Goal: Communication & Community: Answer question/provide support

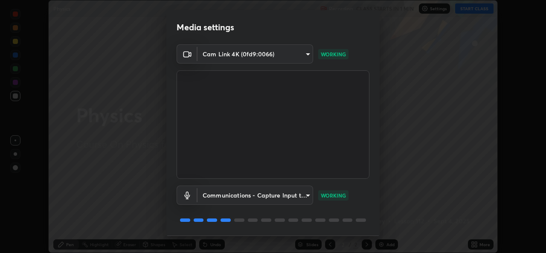
scroll to position [27, 0]
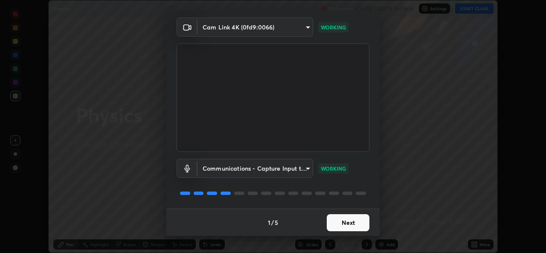
click at [349, 224] on button "Next" at bounding box center [348, 222] width 43 height 17
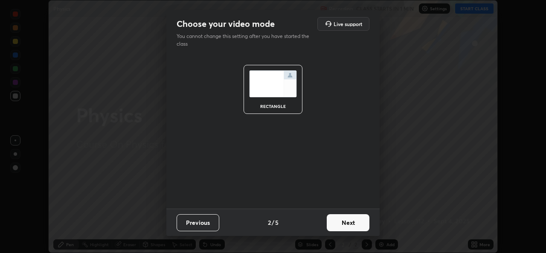
scroll to position [0, 0]
click at [350, 224] on button "Next" at bounding box center [348, 222] width 43 height 17
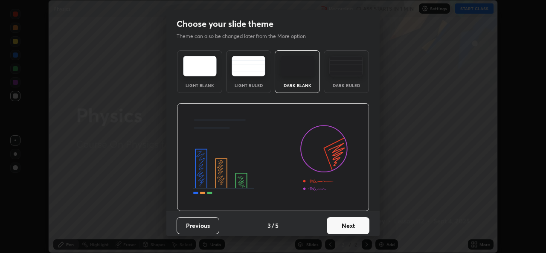
click at [359, 224] on button "Next" at bounding box center [348, 225] width 43 height 17
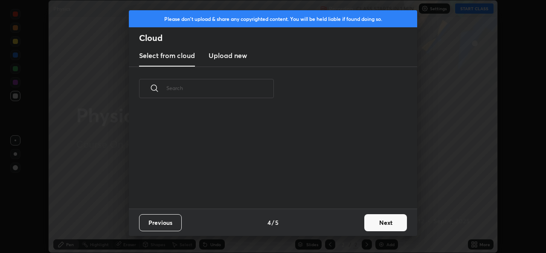
click at [378, 224] on button "Next" at bounding box center [386, 222] width 43 height 17
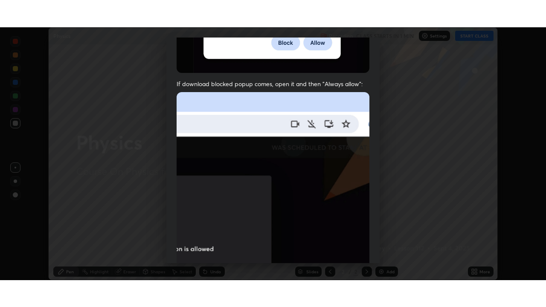
scroll to position [201, 0]
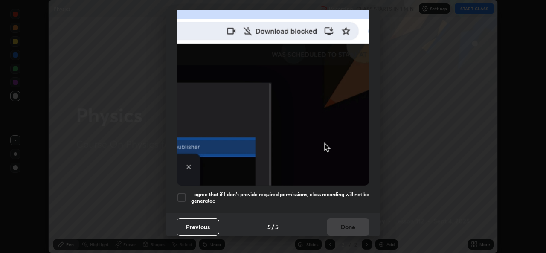
click at [184, 193] on div at bounding box center [182, 198] width 10 height 10
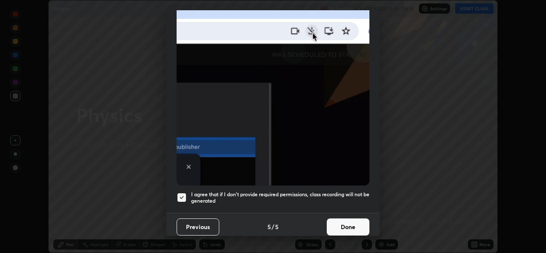
click at [345, 224] on button "Done" at bounding box center [348, 227] width 43 height 17
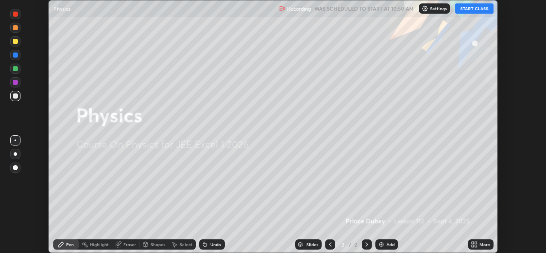
click at [470, 11] on button "START CLASS" at bounding box center [474, 8] width 38 height 10
click at [475, 245] on icon at bounding box center [474, 244] width 7 height 7
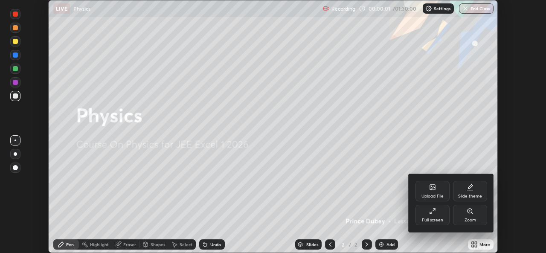
click at [433, 215] on div "Full screen" at bounding box center [433, 215] width 34 height 20
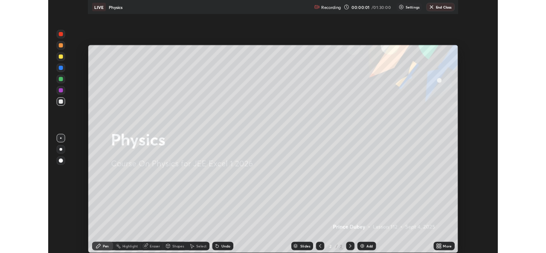
scroll to position [307, 546]
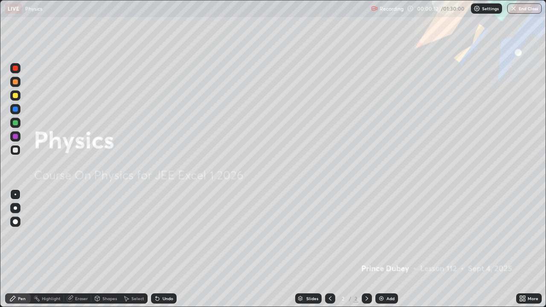
click at [390, 253] on div "Add" at bounding box center [391, 299] width 8 height 4
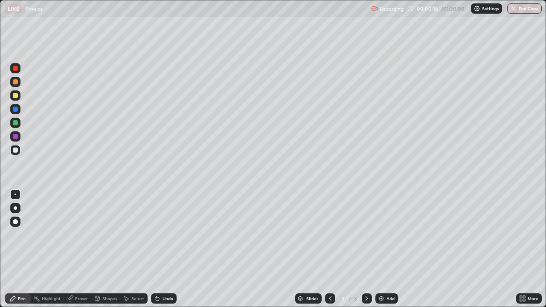
click at [17, 151] on div at bounding box center [15, 150] width 5 height 5
click at [103, 253] on div "Shapes" at bounding box center [109, 299] width 15 height 4
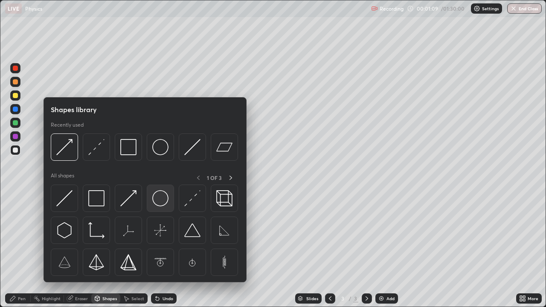
click at [160, 200] on img at bounding box center [160, 198] width 16 height 16
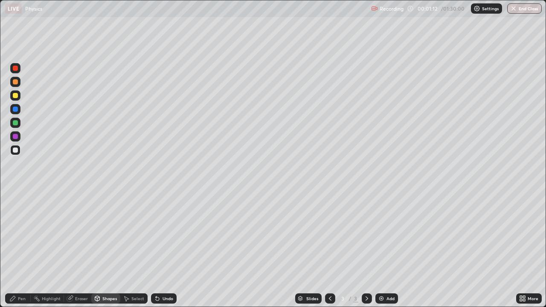
click at [23, 253] on div "Pen" at bounding box center [22, 299] width 8 height 4
click at [16, 194] on div at bounding box center [16, 195] width 2 height 2
click at [102, 253] on div "Shapes" at bounding box center [109, 299] width 15 height 4
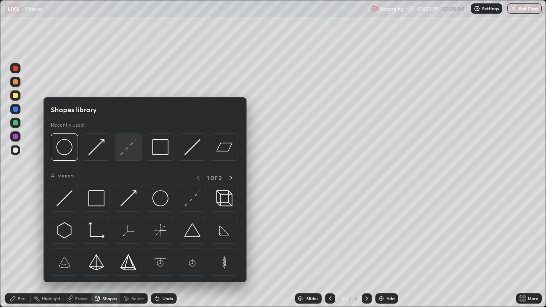
click at [126, 152] on img at bounding box center [128, 147] width 16 height 16
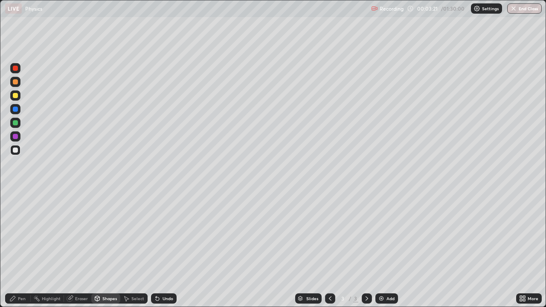
click at [17, 253] on div "Pen" at bounding box center [18, 299] width 26 height 10
click at [106, 253] on div "Shapes" at bounding box center [109, 299] width 15 height 4
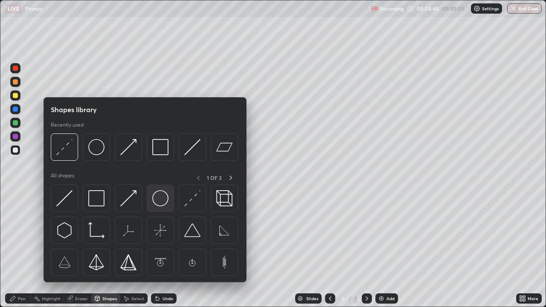
click at [156, 204] on img at bounding box center [160, 198] width 16 height 16
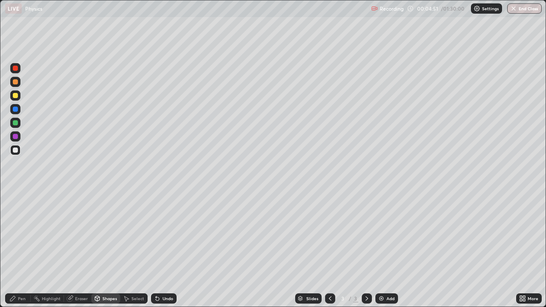
click at [18, 253] on div "Pen" at bounding box center [18, 299] width 26 height 10
click at [131, 253] on div "Select" at bounding box center [137, 299] width 13 height 4
click at [107, 253] on div "Shapes" at bounding box center [109, 299] width 15 height 4
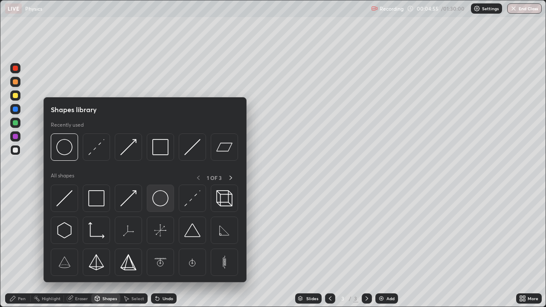
click at [158, 203] on img at bounding box center [160, 198] width 16 height 16
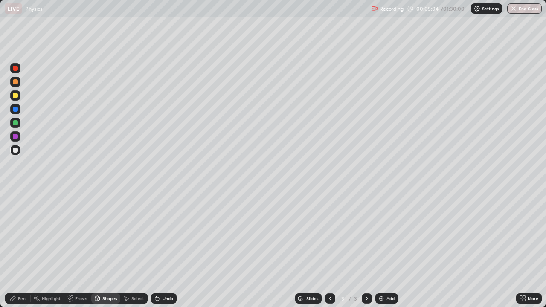
click at [19, 253] on div "Pen" at bounding box center [22, 299] width 8 height 4
click at [15, 195] on div at bounding box center [16, 195] width 2 height 2
click at [103, 253] on div "Shapes" at bounding box center [109, 299] width 15 height 4
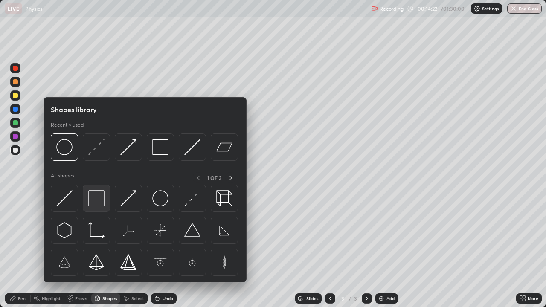
click at [95, 205] on img at bounding box center [96, 198] width 16 height 16
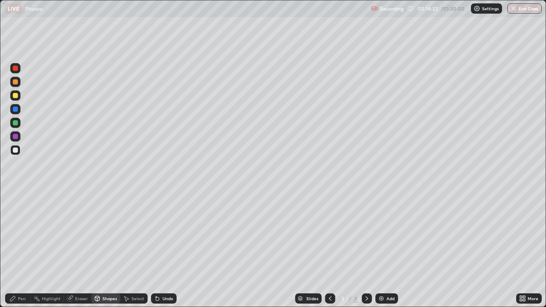
click at [24, 253] on div "Pen" at bounding box center [18, 299] width 26 height 10
click at [23, 253] on div "Pen" at bounding box center [18, 299] width 26 height 10
click at [111, 253] on div "Shapes" at bounding box center [109, 299] width 15 height 4
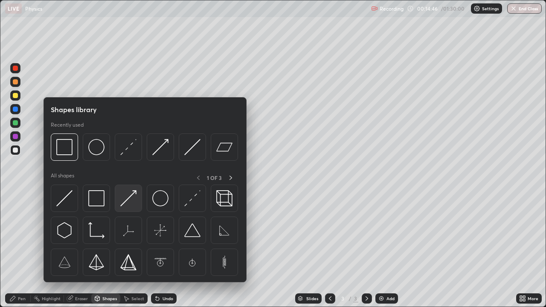
click at [130, 201] on img at bounding box center [128, 198] width 16 height 16
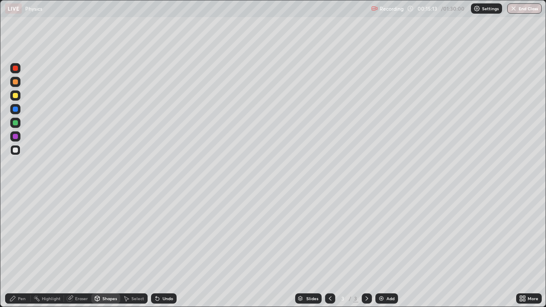
click at [163, 253] on div "Undo" at bounding box center [168, 299] width 11 height 4
click at [163, 253] on div "Undo" at bounding box center [164, 299] width 26 height 10
click at [163, 253] on div "Undo" at bounding box center [168, 299] width 11 height 4
click at [17, 253] on div "Pen" at bounding box center [18, 299] width 26 height 10
click at [387, 253] on div "Add" at bounding box center [391, 299] width 8 height 4
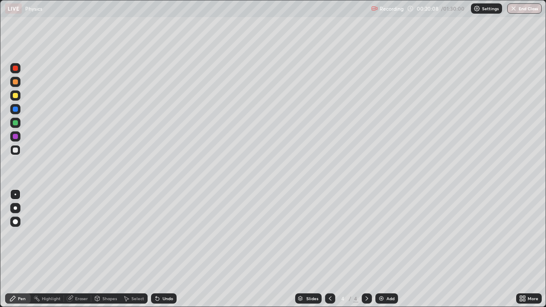
click at [15, 150] on div at bounding box center [15, 150] width 5 height 5
click at [166, 253] on div "Undo" at bounding box center [164, 299] width 26 height 10
click at [164, 253] on div "Undo" at bounding box center [164, 299] width 26 height 10
click at [166, 253] on div "Undo" at bounding box center [168, 299] width 11 height 4
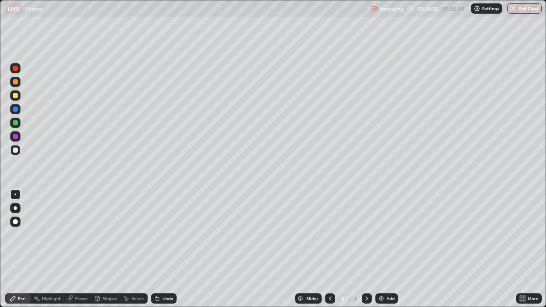
click at [105, 253] on div "Shapes" at bounding box center [105, 299] width 29 height 10
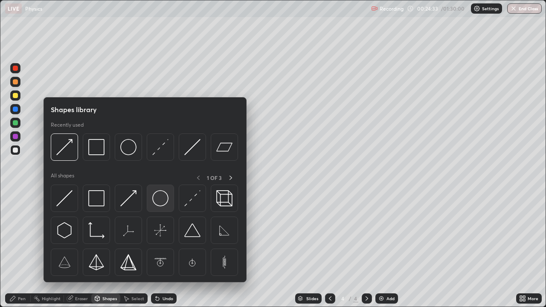
click at [160, 203] on img at bounding box center [160, 198] width 16 height 16
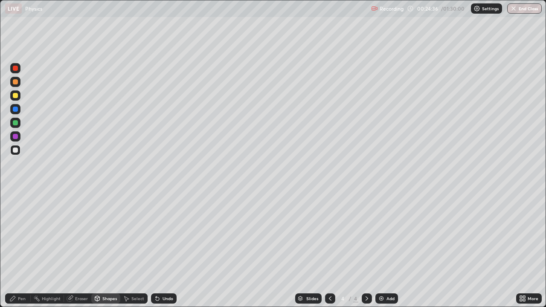
click at [20, 253] on div "Pen" at bounding box center [18, 299] width 26 height 10
click at [14, 96] on div at bounding box center [15, 95] width 5 height 5
click at [163, 253] on div "Undo" at bounding box center [168, 299] width 11 height 4
click at [134, 253] on div "Select" at bounding box center [137, 299] width 13 height 4
click at [108, 253] on div "Shapes" at bounding box center [109, 299] width 15 height 4
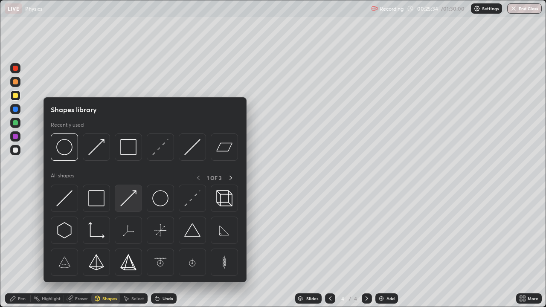
click at [130, 201] on img at bounding box center [128, 198] width 16 height 16
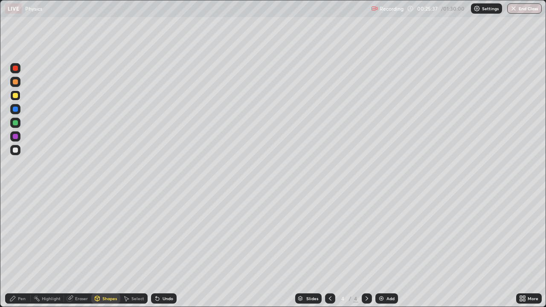
click at [13, 253] on icon at bounding box center [12, 298] width 7 height 7
click at [109, 253] on div "Shapes" at bounding box center [109, 299] width 15 height 4
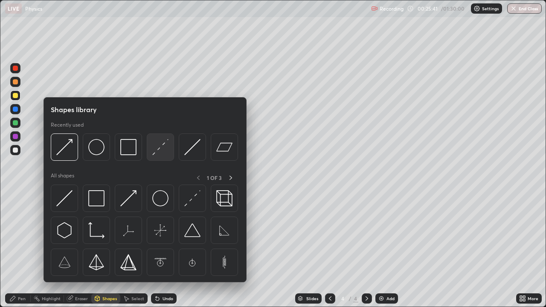
click at [160, 151] on img at bounding box center [160, 147] width 16 height 16
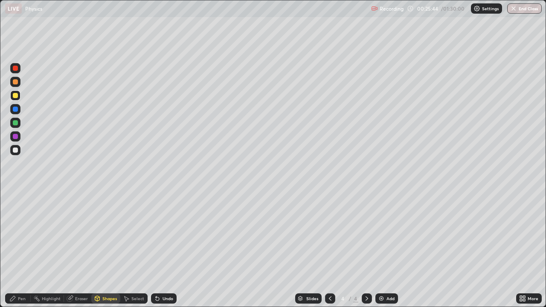
click at [23, 253] on div "Pen" at bounding box center [22, 299] width 8 height 4
click at [15, 195] on div at bounding box center [16, 195] width 2 height 2
click at [13, 149] on div at bounding box center [15, 150] width 5 height 5
click at [525, 253] on icon at bounding box center [524, 300] width 2 height 2
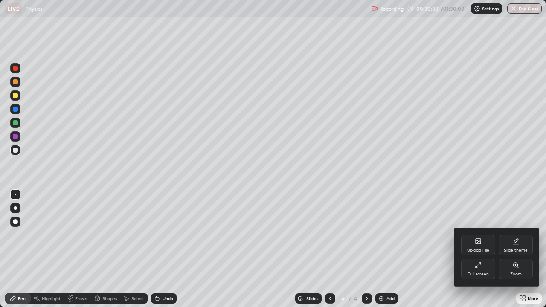
click at [476, 253] on div "Full screen" at bounding box center [478, 274] width 21 height 4
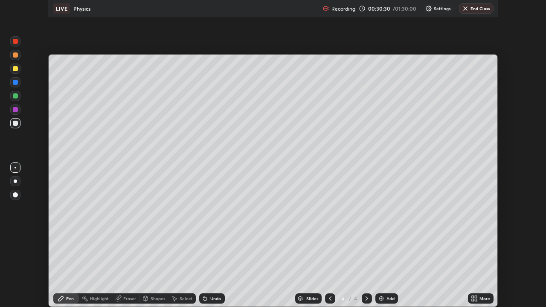
scroll to position [42430, 42137]
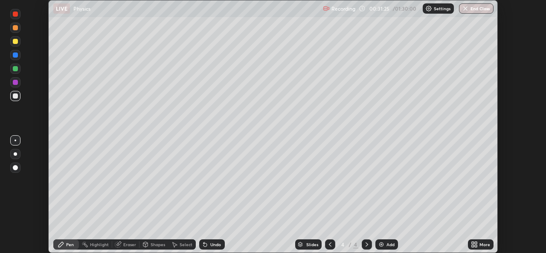
click at [475, 246] on icon at bounding box center [476, 246] width 2 height 2
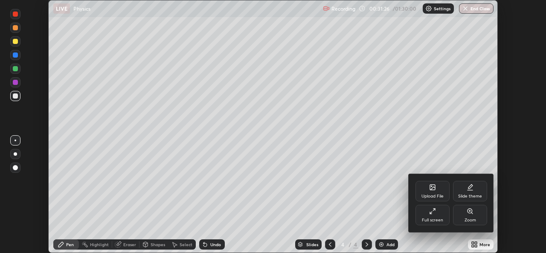
click at [433, 218] on div "Full screen" at bounding box center [432, 220] width 21 height 4
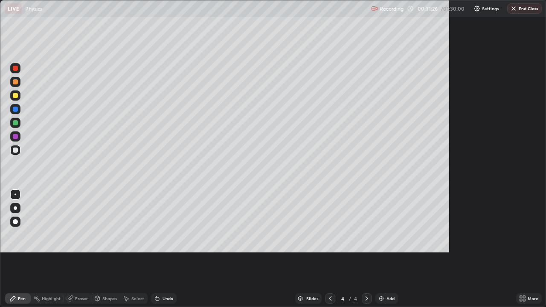
scroll to position [307, 546]
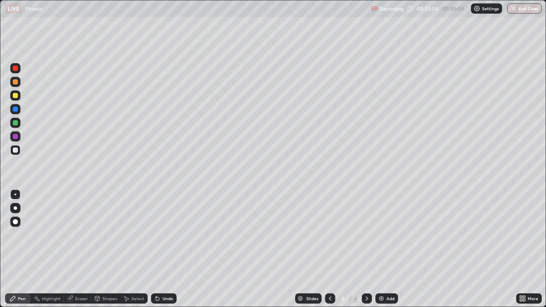
click at [164, 253] on div "Undo" at bounding box center [168, 299] width 11 height 4
click at [165, 253] on div "Undo" at bounding box center [164, 299] width 26 height 10
click at [164, 253] on div "Undo" at bounding box center [168, 299] width 11 height 4
click at [163, 253] on div "Undo" at bounding box center [168, 299] width 11 height 4
click at [164, 253] on div "Undo" at bounding box center [168, 299] width 11 height 4
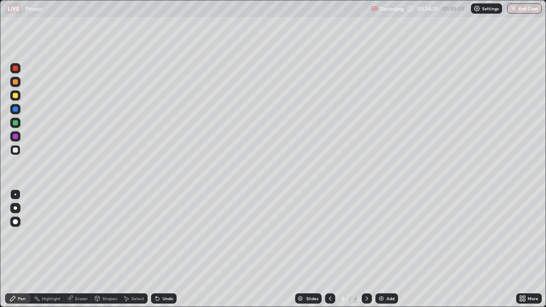
click at [163, 253] on div "Undo" at bounding box center [168, 299] width 11 height 4
click at [166, 253] on div "Undo" at bounding box center [168, 299] width 11 height 4
click at [165, 253] on div "Undo" at bounding box center [168, 299] width 11 height 4
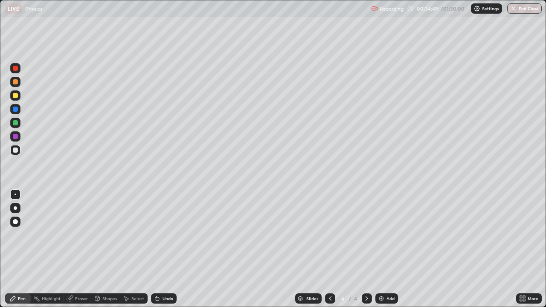
click at [165, 253] on div "Undo" at bounding box center [164, 299] width 26 height 10
click at [164, 253] on div "Undo" at bounding box center [164, 299] width 26 height 10
click at [164, 253] on div "Undo" at bounding box center [168, 299] width 11 height 4
click at [166, 253] on div "Undo" at bounding box center [168, 299] width 11 height 4
click at [165, 253] on div "Undo" at bounding box center [168, 299] width 11 height 4
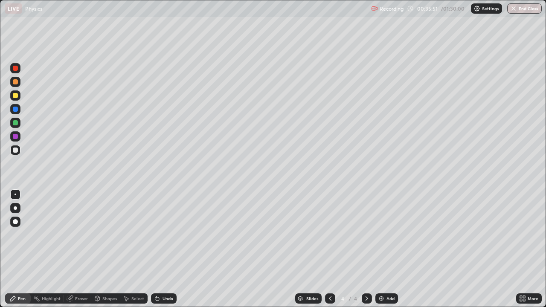
click at [164, 253] on div "Undo" at bounding box center [168, 299] width 11 height 4
click at [165, 253] on div "Undo" at bounding box center [168, 299] width 11 height 4
click at [164, 253] on div "Undo" at bounding box center [168, 299] width 11 height 4
click at [163, 253] on div "Undo" at bounding box center [168, 299] width 11 height 4
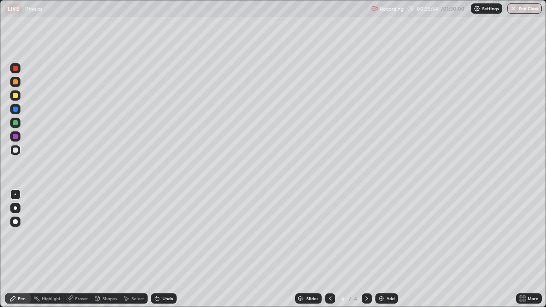
click at [163, 253] on div "Undo" at bounding box center [164, 299] width 26 height 10
click at [385, 253] on div "Add" at bounding box center [387, 299] width 23 height 10
click at [106, 253] on div "Shapes" at bounding box center [109, 299] width 15 height 4
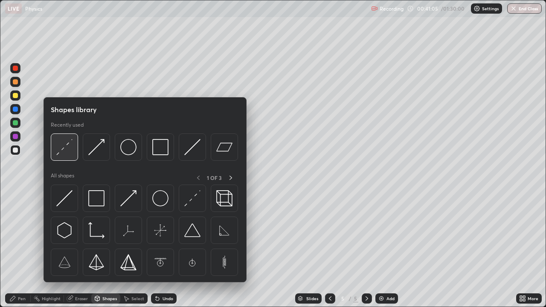
click at [67, 152] on img at bounding box center [64, 147] width 16 height 16
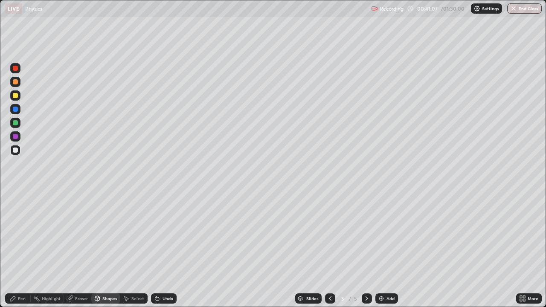
click at [18, 253] on div "Pen" at bounding box center [18, 299] width 26 height 10
click at [110, 253] on div "Shapes" at bounding box center [109, 299] width 15 height 4
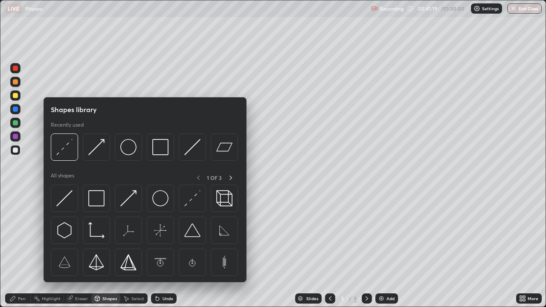
click at [21, 253] on div "Pen" at bounding box center [22, 299] width 8 height 4
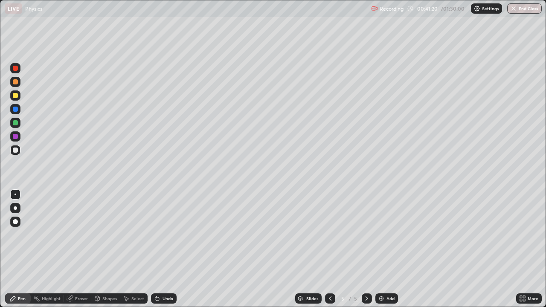
click at [15, 195] on div at bounding box center [16, 195] width 2 height 2
click at [15, 150] on div at bounding box center [15, 150] width 5 height 5
click at [106, 253] on div "Shapes" at bounding box center [109, 299] width 15 height 4
click at [19, 253] on div "Pen" at bounding box center [22, 299] width 8 height 4
click at [15, 150] on div at bounding box center [15, 150] width 5 height 5
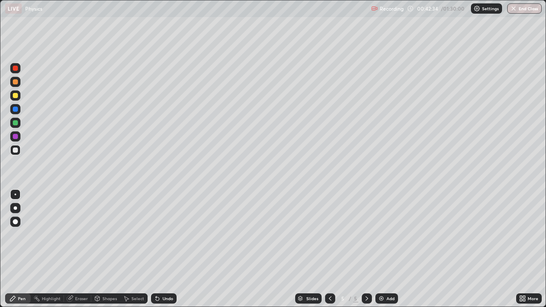
click at [15, 152] on div at bounding box center [15, 150] width 5 height 5
click at [102, 253] on div "Shapes" at bounding box center [105, 299] width 29 height 10
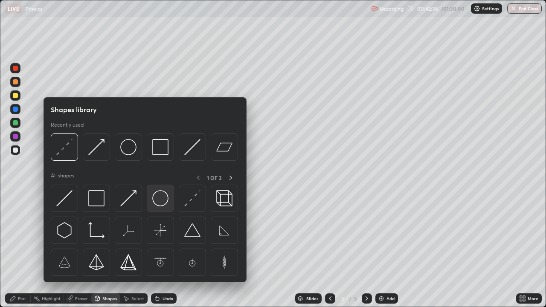
click at [157, 203] on img at bounding box center [160, 198] width 16 height 16
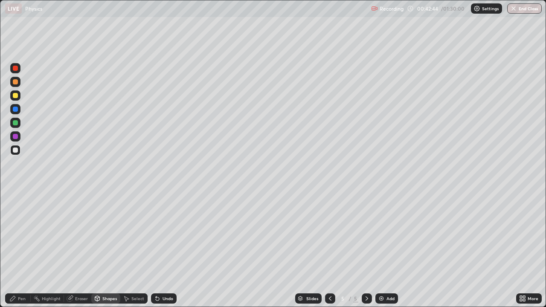
click at [108, 253] on div "Shapes" at bounding box center [109, 299] width 15 height 4
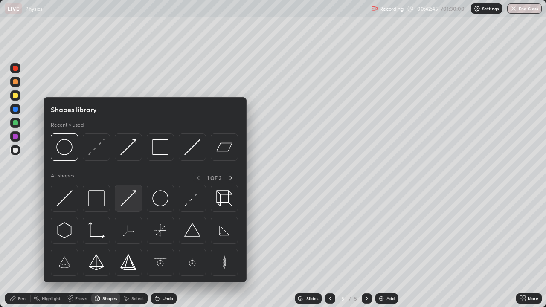
click at [126, 198] on img at bounding box center [128, 198] width 16 height 16
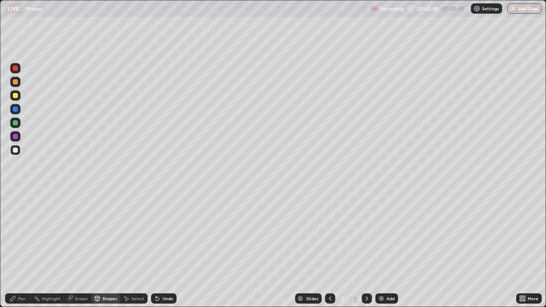
click at [20, 253] on div "Pen" at bounding box center [18, 299] width 26 height 10
click at [108, 253] on div "Shapes" at bounding box center [105, 299] width 29 height 10
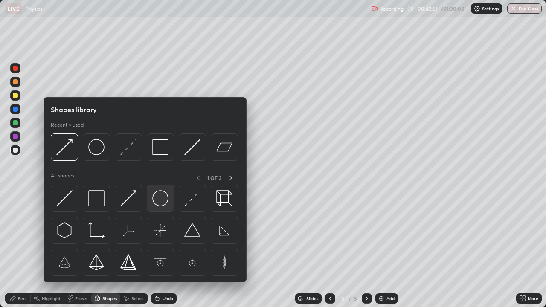
click at [158, 201] on img at bounding box center [160, 198] width 16 height 16
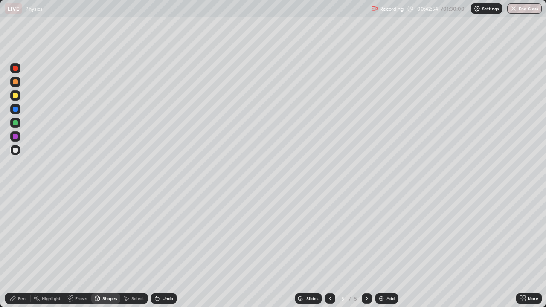
click at [15, 253] on icon at bounding box center [12, 298] width 7 height 7
click at [15, 195] on div at bounding box center [16, 195] width 2 height 2
click at [166, 253] on div "Undo" at bounding box center [168, 299] width 11 height 4
click at [165, 253] on div "Undo" at bounding box center [168, 299] width 11 height 4
click at [164, 253] on div "Undo" at bounding box center [168, 299] width 11 height 4
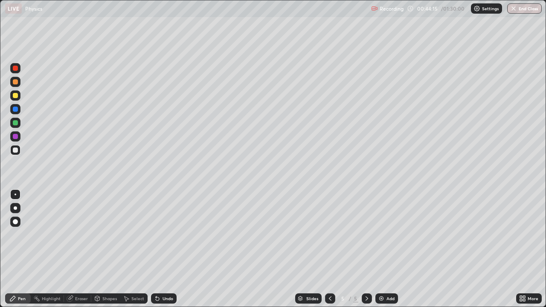
click at [13, 123] on div at bounding box center [15, 122] width 5 height 5
click at [101, 253] on div "Shapes" at bounding box center [105, 299] width 29 height 10
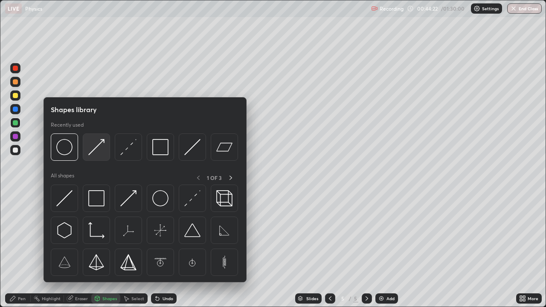
click at [90, 148] on img at bounding box center [96, 147] width 16 height 16
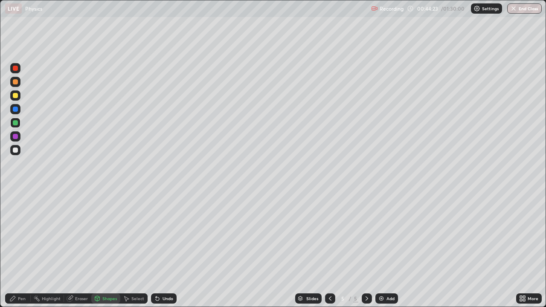
click at [16, 70] on div at bounding box center [15, 68] width 5 height 5
click at [15, 253] on icon at bounding box center [12, 298] width 7 height 7
click at [13, 151] on div at bounding box center [15, 150] width 5 height 5
click at [163, 253] on div "Undo" at bounding box center [168, 299] width 11 height 4
click at [156, 253] on div "Undo" at bounding box center [164, 299] width 26 height 10
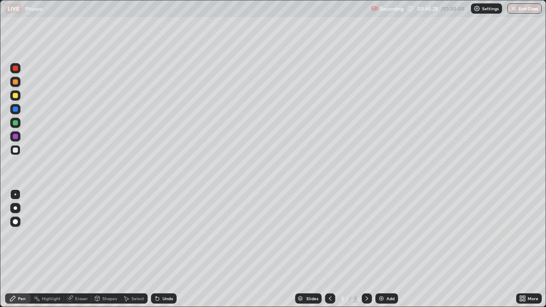
click at [161, 253] on div "Undo" at bounding box center [164, 299] width 26 height 10
click at [15, 123] on div at bounding box center [15, 122] width 5 height 5
click at [15, 150] on div at bounding box center [15, 150] width 5 height 5
click at [104, 253] on div "Shapes" at bounding box center [109, 299] width 15 height 4
click at [83, 253] on div "Eraser" at bounding box center [81, 299] width 13 height 4
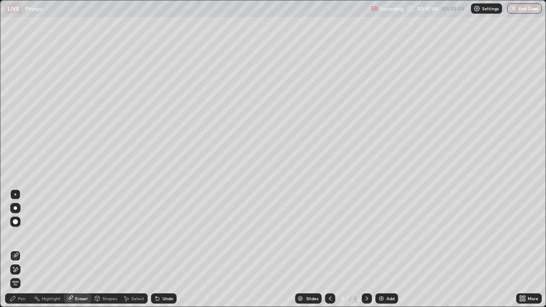
click at [11, 253] on div at bounding box center [15, 270] width 10 height 10
click at [110, 253] on div "Shapes" at bounding box center [109, 299] width 15 height 4
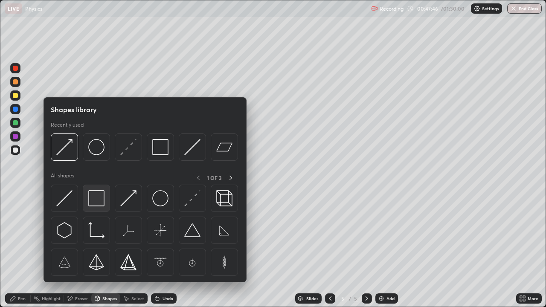
click at [97, 203] on img at bounding box center [96, 198] width 16 height 16
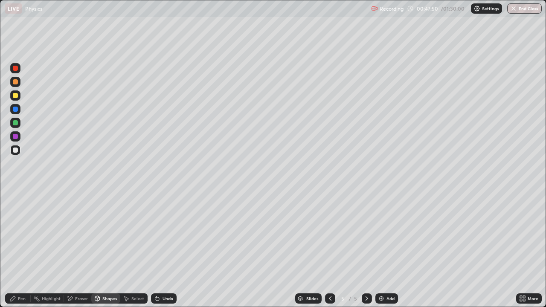
click at [9, 253] on div "Pen" at bounding box center [18, 299] width 26 height 10
click at [104, 253] on div "Shapes" at bounding box center [109, 299] width 15 height 4
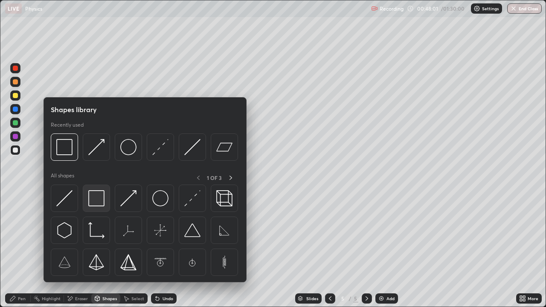
click at [99, 204] on img at bounding box center [96, 198] width 16 height 16
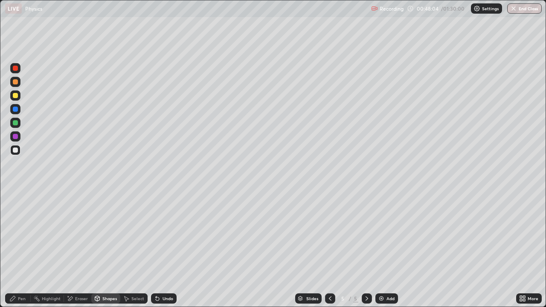
click at [17, 253] on div "Pen" at bounding box center [18, 299] width 26 height 10
click at [15, 194] on div at bounding box center [16, 195] width 2 height 2
click at [105, 253] on div "Shapes" at bounding box center [109, 299] width 15 height 4
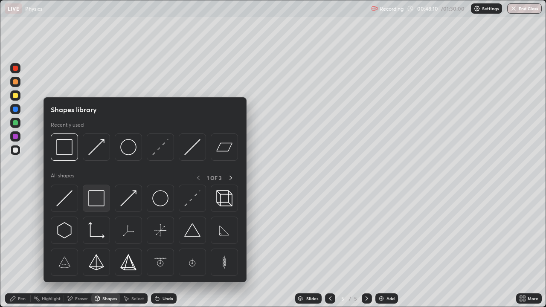
click at [97, 204] on img at bounding box center [96, 198] width 16 height 16
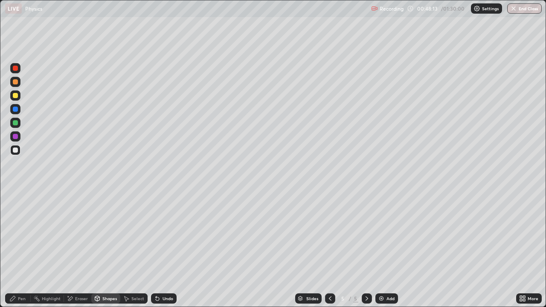
click at [16, 253] on div "Pen" at bounding box center [18, 299] width 26 height 10
click at [12, 195] on div at bounding box center [15, 195] width 10 height 10
click at [15, 221] on div at bounding box center [15, 221] width 5 height 5
click at [104, 253] on div "Shapes" at bounding box center [109, 299] width 15 height 4
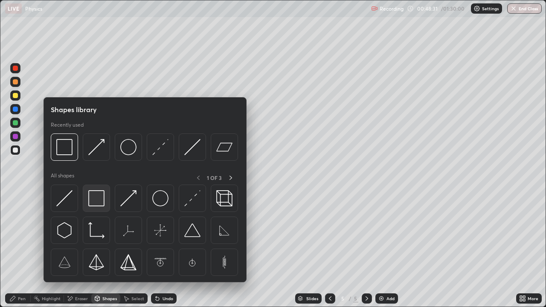
click at [89, 200] on img at bounding box center [96, 198] width 16 height 16
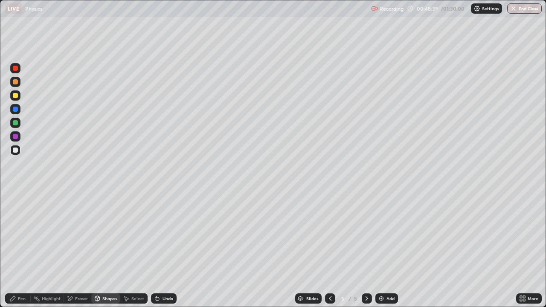
click at [16, 253] on icon at bounding box center [12, 298] width 7 height 7
click at [15, 195] on div at bounding box center [16, 195] width 2 height 2
click at [101, 253] on div "Shapes" at bounding box center [105, 299] width 29 height 10
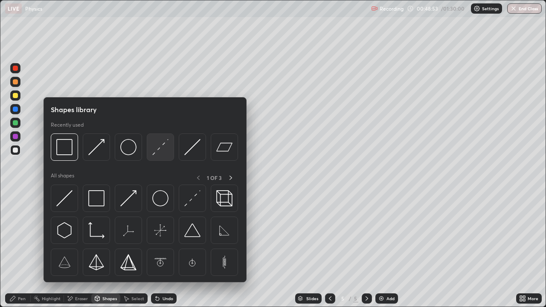
click at [159, 148] on img at bounding box center [160, 147] width 16 height 16
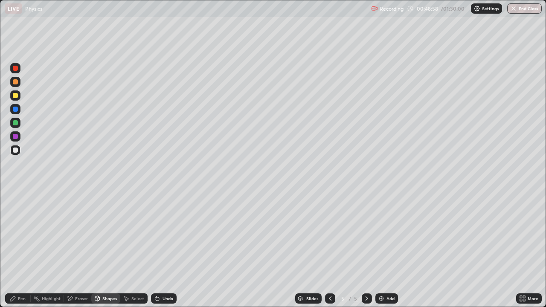
click at [16, 253] on div "Pen" at bounding box center [18, 299] width 26 height 10
click at [15, 195] on div at bounding box center [16, 195] width 2 height 2
click at [166, 253] on div "Undo" at bounding box center [168, 299] width 11 height 4
click at [164, 253] on div "Undo" at bounding box center [168, 299] width 11 height 4
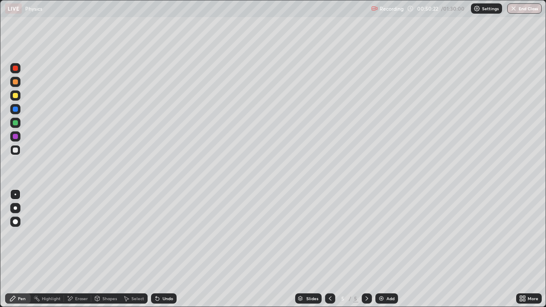
click at [107, 253] on div "Shapes" at bounding box center [109, 299] width 15 height 4
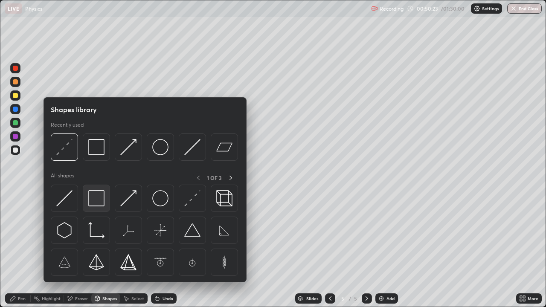
click at [97, 196] on img at bounding box center [96, 198] width 16 height 16
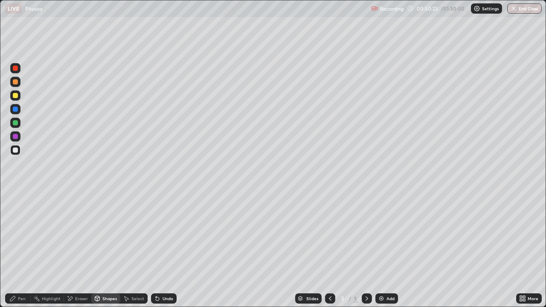
click at [14, 127] on div at bounding box center [15, 123] width 10 height 10
click at [156, 253] on icon at bounding box center [157, 299] width 3 height 3
click at [131, 253] on div "Select" at bounding box center [137, 299] width 13 height 4
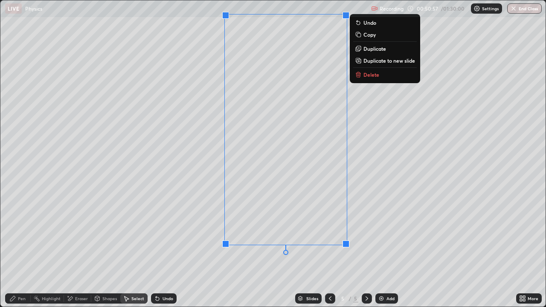
click at [268, 253] on div "0 ° Undo Copy Duplicate Duplicate to new slide Delete" at bounding box center [272, 153] width 545 height 306
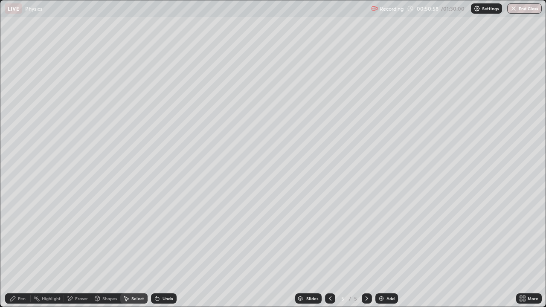
click at [24, 253] on div "Pen" at bounding box center [22, 299] width 8 height 4
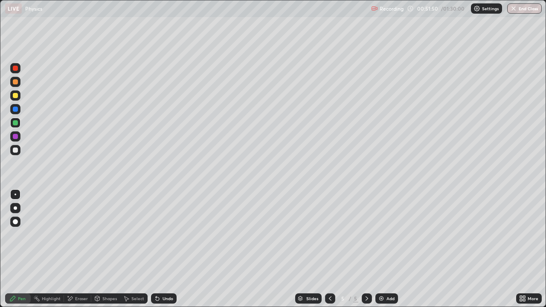
click at [14, 223] on div at bounding box center [15, 221] width 5 height 5
click at [105, 253] on div "Shapes" at bounding box center [105, 299] width 29 height 10
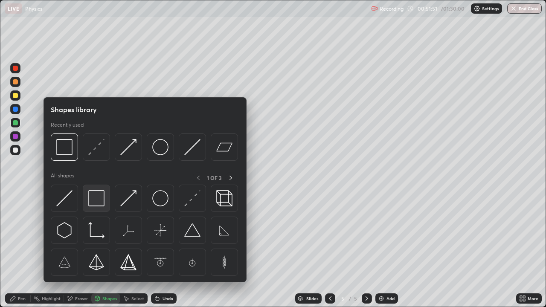
click at [99, 199] on img at bounding box center [96, 198] width 16 height 16
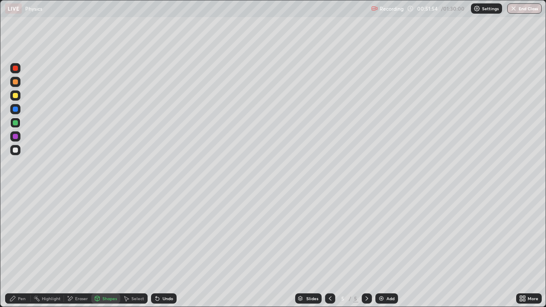
click at [164, 253] on div "Undo" at bounding box center [168, 299] width 11 height 4
click at [14, 153] on div at bounding box center [15, 150] width 10 height 10
click at [14, 253] on icon at bounding box center [12, 298] width 5 height 5
click at [15, 195] on div at bounding box center [16, 195] width 2 height 2
click at [105, 253] on div "Shapes" at bounding box center [109, 299] width 15 height 4
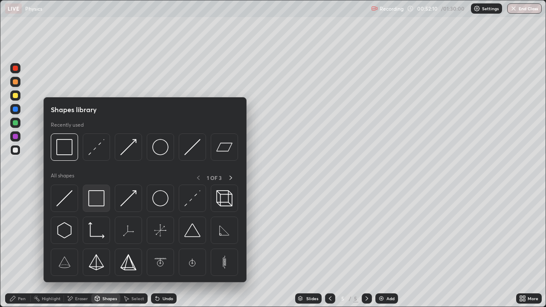
click at [101, 201] on img at bounding box center [96, 198] width 16 height 16
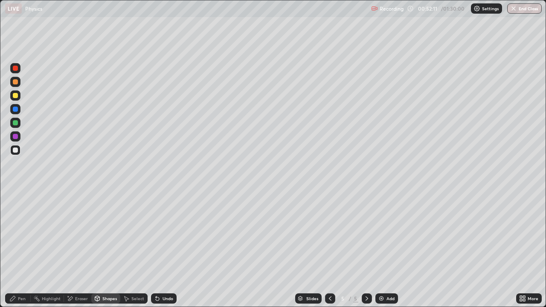
click at [12, 125] on div at bounding box center [15, 123] width 10 height 10
click at [15, 253] on div "Pen" at bounding box center [18, 299] width 26 height 10
click at [15, 224] on div at bounding box center [15, 221] width 5 height 5
click at [14, 210] on div at bounding box center [15, 208] width 10 height 10
click at [14, 221] on div at bounding box center [15, 221] width 5 height 5
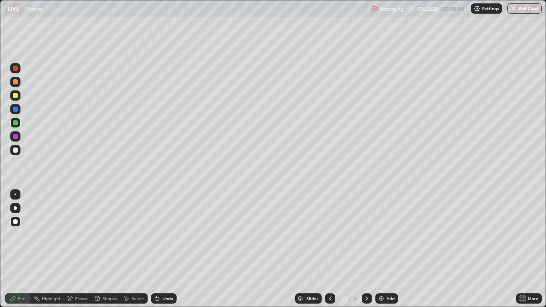
click at [107, 253] on div "Shapes" at bounding box center [109, 299] width 15 height 4
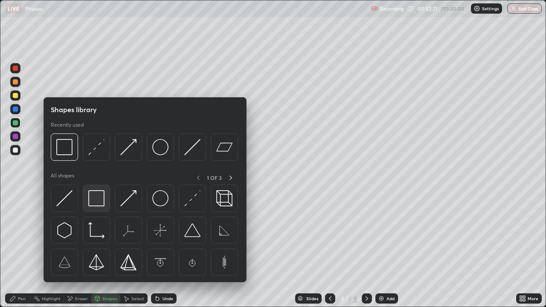
click at [95, 200] on img at bounding box center [96, 198] width 16 height 16
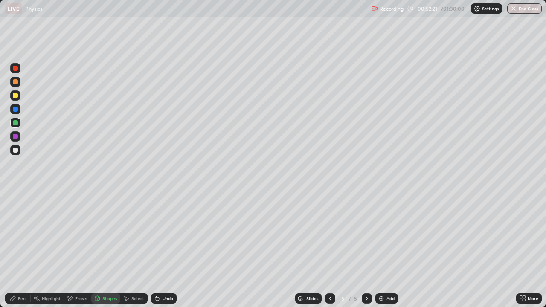
click at [14, 127] on div at bounding box center [15, 123] width 10 height 10
click at [15, 253] on icon at bounding box center [12, 298] width 7 height 7
click at [11, 194] on div at bounding box center [15, 195] width 10 height 10
click at [99, 253] on icon at bounding box center [97, 298] width 5 height 1
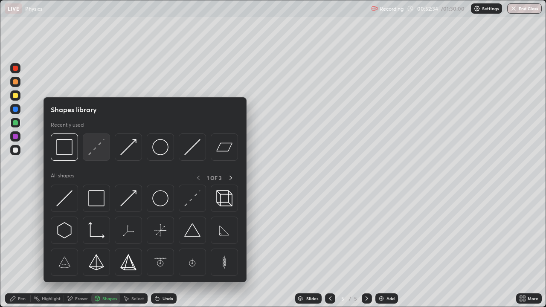
click at [97, 159] on div at bounding box center [96, 147] width 27 height 27
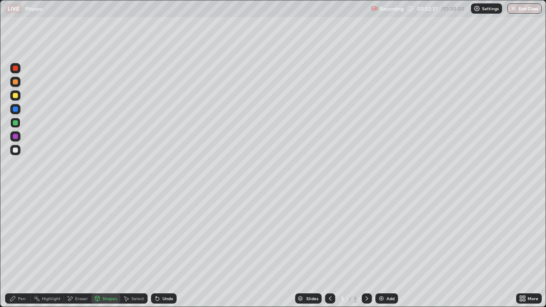
click at [169, 253] on div "Undo" at bounding box center [164, 299] width 26 height 10
click at [12, 253] on icon at bounding box center [12, 298] width 7 height 7
click at [111, 253] on div "Shapes" at bounding box center [109, 299] width 15 height 4
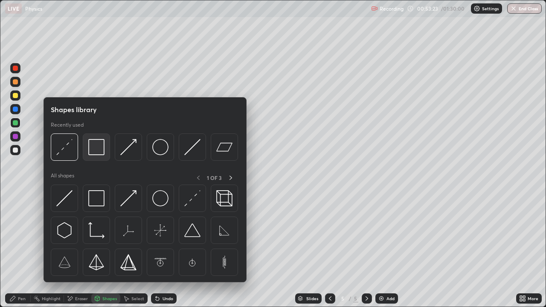
click at [99, 151] on img at bounding box center [96, 147] width 16 height 16
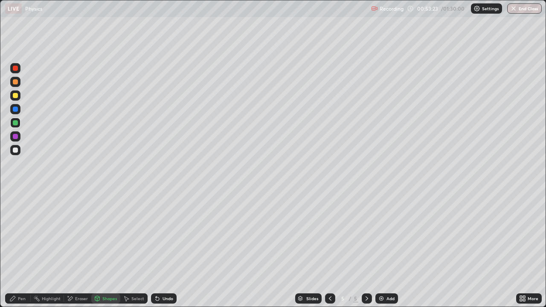
click at [16, 150] on div at bounding box center [15, 150] width 5 height 5
click at [20, 253] on div "Pen" at bounding box center [22, 299] width 8 height 4
click at [135, 253] on div "Select" at bounding box center [133, 299] width 27 height 10
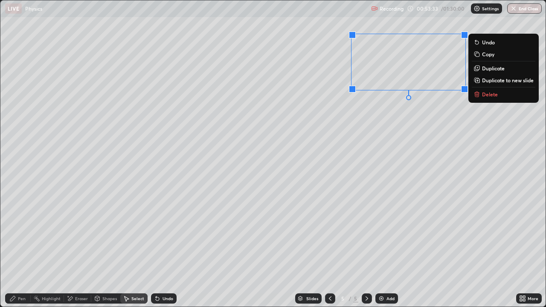
click at [18, 253] on div "Pen" at bounding box center [22, 299] width 8 height 4
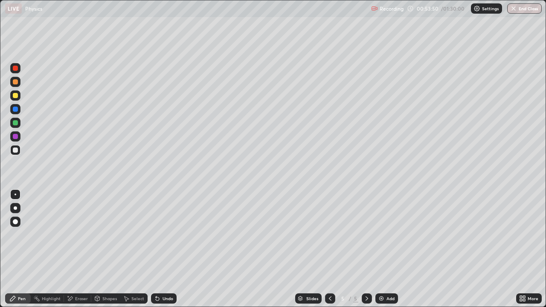
click at [162, 253] on div "Undo" at bounding box center [164, 299] width 26 height 10
click at [165, 253] on div "Undo" at bounding box center [164, 299] width 26 height 10
click at [167, 253] on div "Undo" at bounding box center [164, 299] width 26 height 10
click at [166, 253] on div "Undo" at bounding box center [164, 299] width 26 height 10
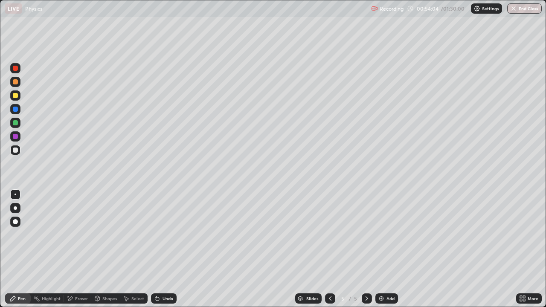
click at [78, 253] on div "Eraser" at bounding box center [77, 299] width 27 height 10
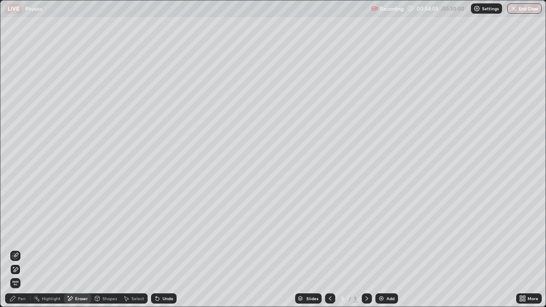
click at [15, 253] on div "Pen" at bounding box center [18, 299] width 26 height 10
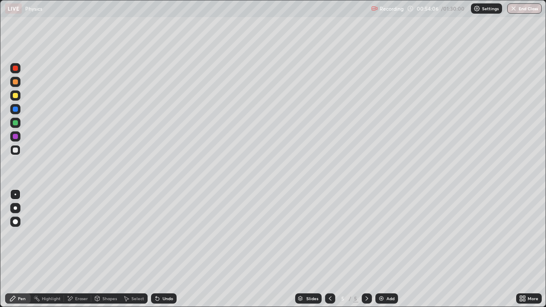
click at [15, 122] on div at bounding box center [15, 122] width 5 height 5
click at [13, 151] on div at bounding box center [15, 150] width 5 height 5
click at [102, 253] on div "Shapes" at bounding box center [109, 299] width 15 height 4
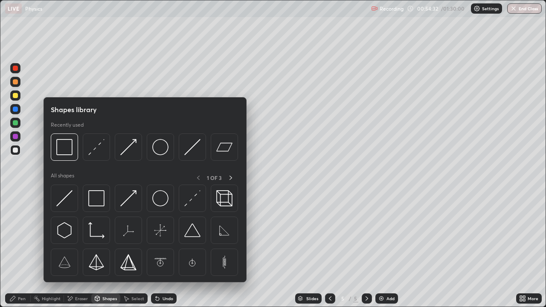
click at [16, 125] on div at bounding box center [15, 122] width 5 height 5
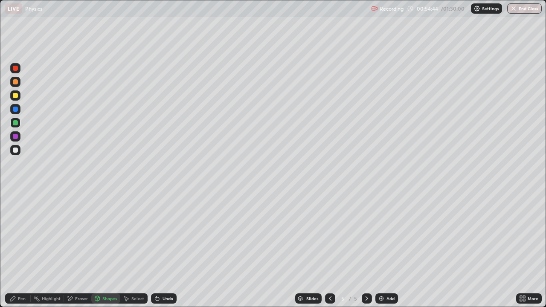
click at [100, 253] on icon at bounding box center [97, 298] width 7 height 7
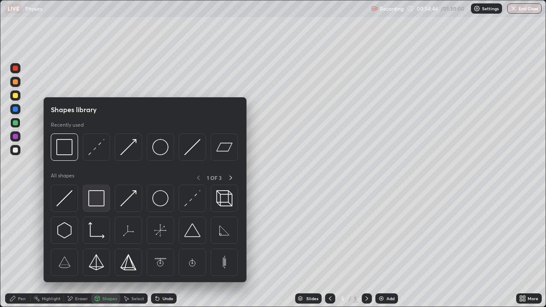
click at [95, 196] on img at bounding box center [96, 198] width 16 height 16
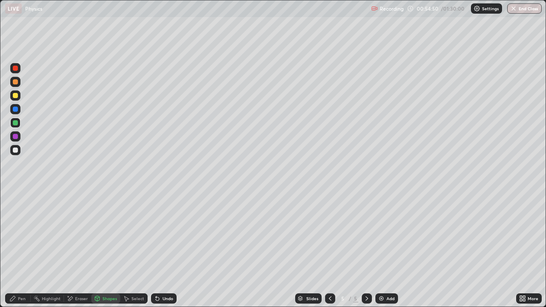
click at [16, 253] on icon at bounding box center [12, 298] width 7 height 7
click at [11, 196] on div at bounding box center [15, 195] width 10 height 10
click at [79, 253] on div "Eraser" at bounding box center [81, 299] width 13 height 4
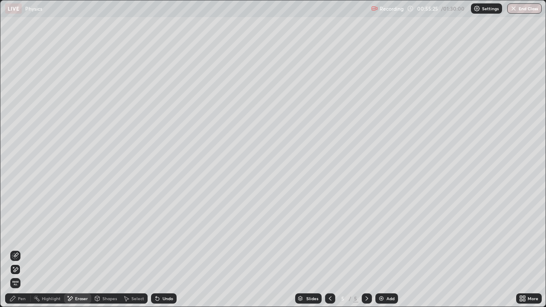
click at [15, 253] on icon at bounding box center [15, 256] width 7 height 7
click at [15, 253] on icon at bounding box center [12, 298] width 7 height 7
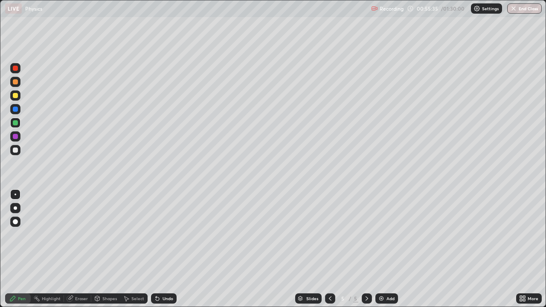
click at [163, 253] on div "Undo" at bounding box center [168, 299] width 11 height 4
click at [82, 253] on div "Eraser" at bounding box center [81, 299] width 13 height 4
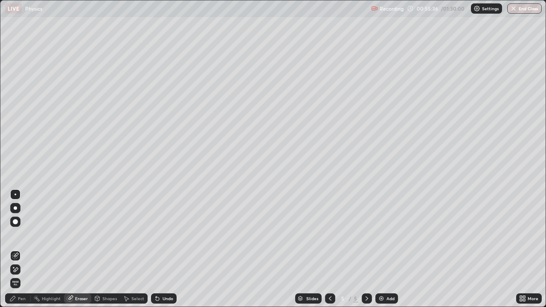
click at [17, 253] on icon at bounding box center [15, 269] width 7 height 7
click at [22, 253] on div "Pen" at bounding box center [22, 299] width 8 height 4
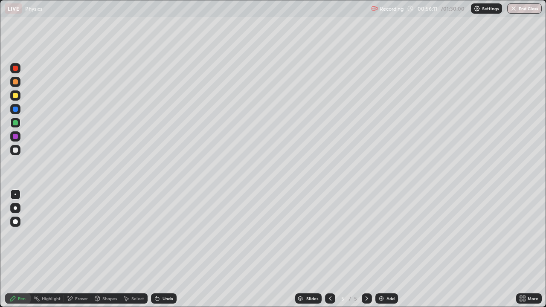
click at [14, 151] on div at bounding box center [15, 150] width 5 height 5
click at [103, 253] on div "Shapes" at bounding box center [109, 299] width 15 height 4
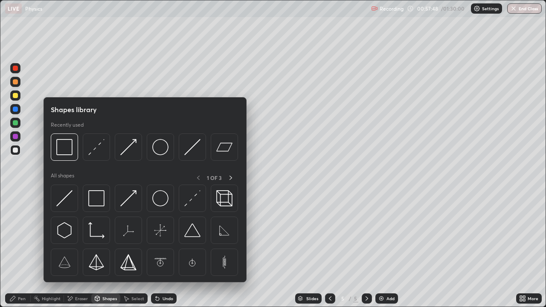
click at [18, 253] on div "Pen" at bounding box center [22, 299] width 8 height 4
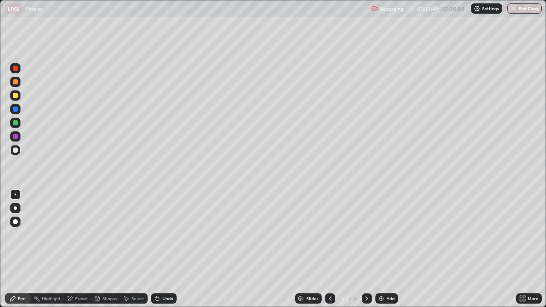
click at [15, 222] on div at bounding box center [15, 221] width 5 height 5
click at [105, 253] on div "Shapes" at bounding box center [109, 299] width 15 height 4
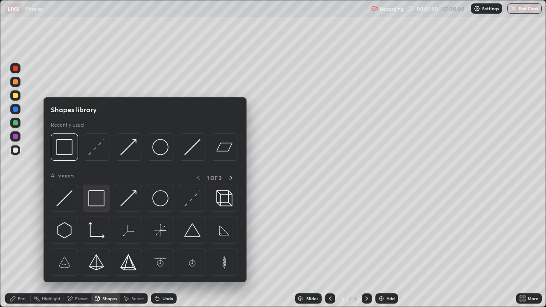
click at [99, 197] on img at bounding box center [96, 198] width 16 height 16
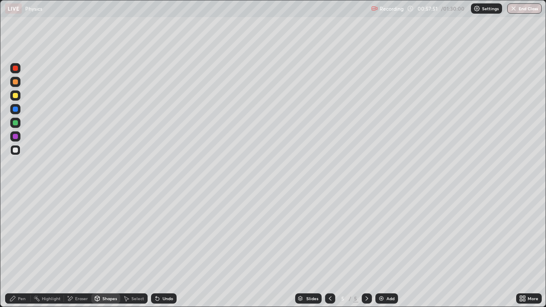
click at [15, 123] on div at bounding box center [15, 122] width 5 height 5
click at [163, 253] on div "Undo" at bounding box center [168, 299] width 11 height 4
click at [18, 253] on div "Pen" at bounding box center [22, 299] width 8 height 4
click at [15, 195] on div at bounding box center [16, 195] width 2 height 2
click at [14, 125] on div at bounding box center [15, 122] width 5 height 5
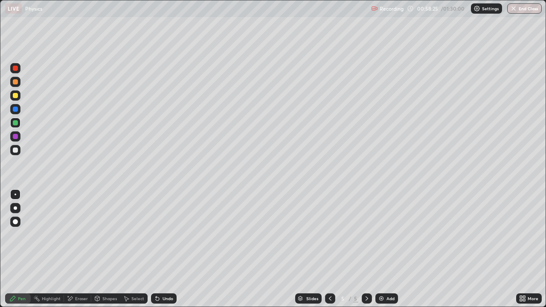
click at [16, 149] on div at bounding box center [15, 150] width 5 height 5
click at [108, 253] on div "Shapes" at bounding box center [109, 299] width 15 height 4
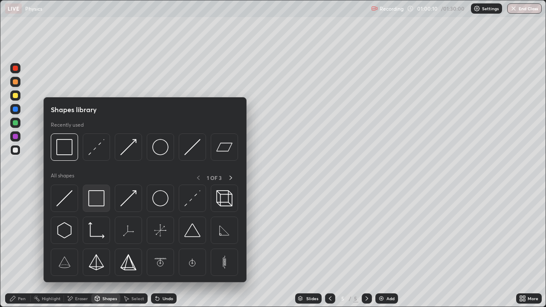
click at [98, 203] on img at bounding box center [96, 198] width 16 height 16
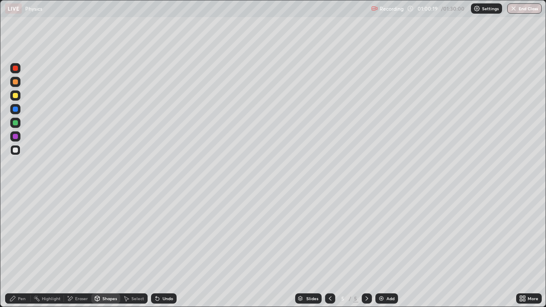
click at [163, 253] on div "Undo" at bounding box center [168, 299] width 11 height 4
click at [14, 150] on div at bounding box center [15, 150] width 5 height 5
click at [19, 253] on div "Pen" at bounding box center [22, 299] width 8 height 4
click at [15, 222] on div at bounding box center [15, 221] width 5 height 5
click at [100, 253] on div "Shapes" at bounding box center [105, 299] width 29 height 10
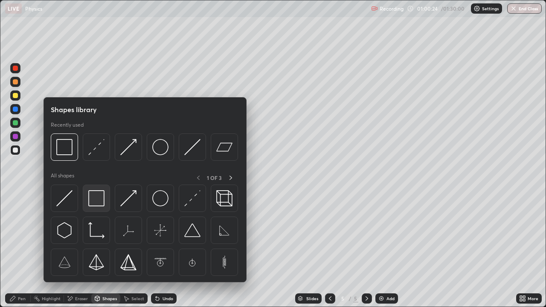
click at [99, 198] on img at bounding box center [96, 198] width 16 height 16
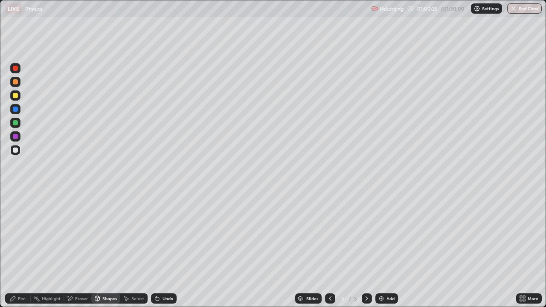
click at [17, 124] on div at bounding box center [15, 122] width 5 height 5
click at [156, 253] on icon at bounding box center [157, 299] width 3 height 3
click at [160, 253] on div "Undo" at bounding box center [164, 299] width 26 height 10
click at [20, 253] on div "Pen" at bounding box center [18, 299] width 26 height 10
click at [15, 150] on div at bounding box center [15, 150] width 5 height 5
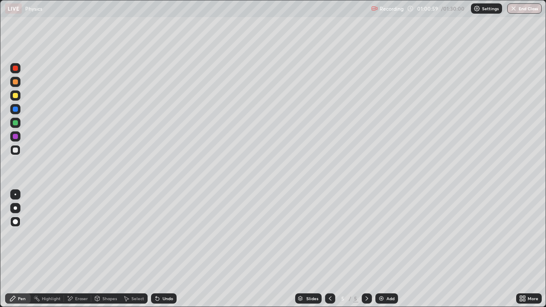
click at [172, 253] on div "Undo" at bounding box center [168, 299] width 11 height 4
click at [15, 195] on div at bounding box center [16, 195] width 2 height 2
click at [18, 99] on div at bounding box center [15, 95] width 10 height 10
click at [128, 253] on icon at bounding box center [127, 299] width 5 height 5
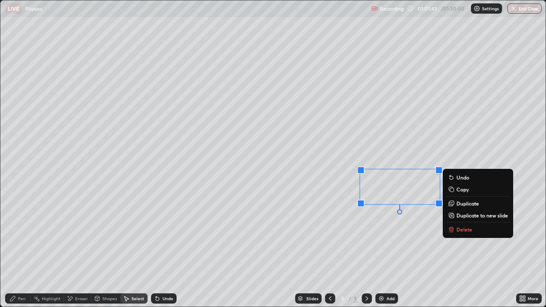
click at [471, 217] on p "Duplicate to new slide" at bounding box center [483, 215] width 52 height 7
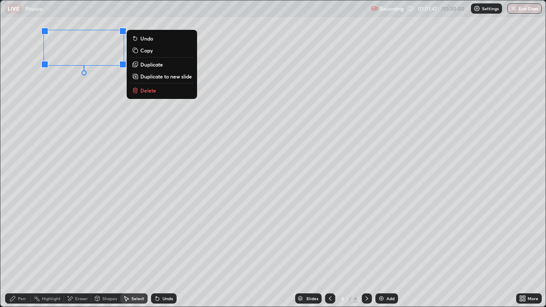
click at [84, 142] on div "0 ° Undo Copy Duplicate Duplicate to new slide Delete" at bounding box center [272, 153] width 545 height 306
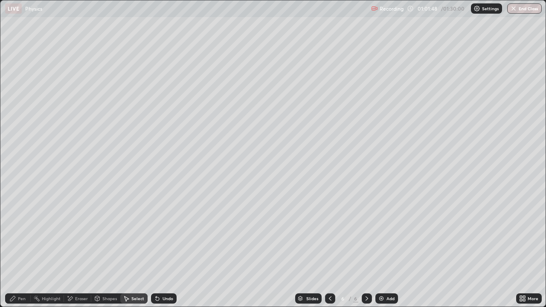
click at [15, 253] on icon at bounding box center [12, 298] width 5 height 5
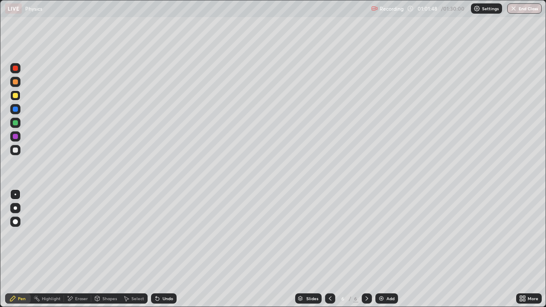
click at [130, 253] on div "Select" at bounding box center [133, 299] width 27 height 10
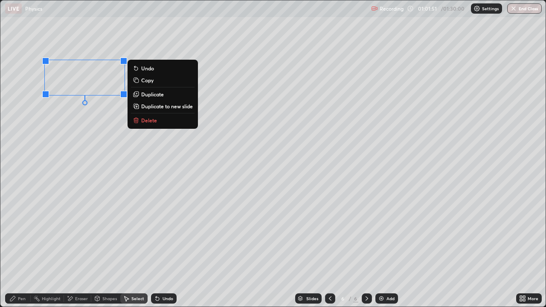
click at [14, 253] on icon at bounding box center [12, 298] width 7 height 7
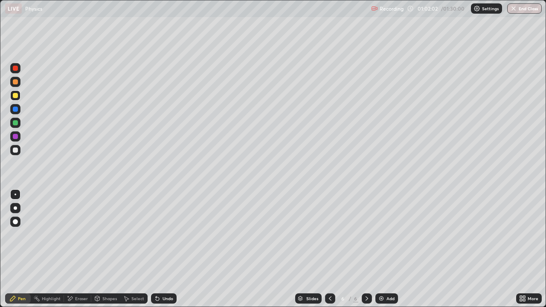
click at [82, 253] on div "Eraser" at bounding box center [81, 299] width 13 height 4
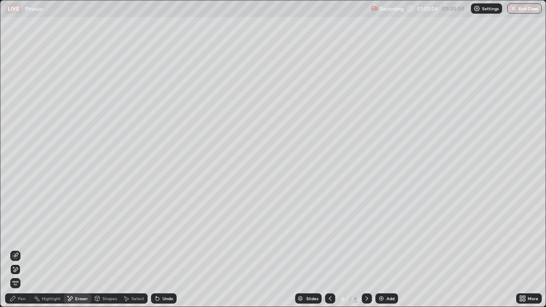
click at [15, 253] on icon at bounding box center [12, 298] width 7 height 7
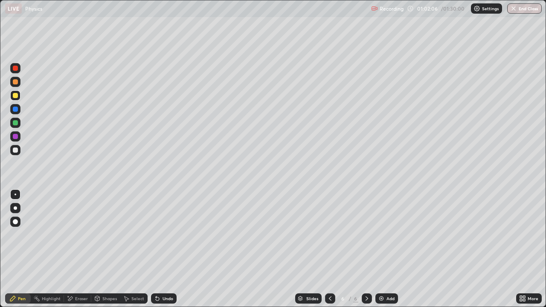
click at [164, 253] on div "Undo" at bounding box center [164, 299] width 26 height 10
click at [131, 253] on div "Select" at bounding box center [137, 299] width 13 height 4
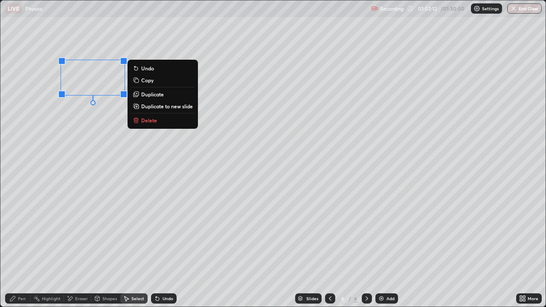
click at [155, 96] on p "Duplicate" at bounding box center [152, 94] width 23 height 7
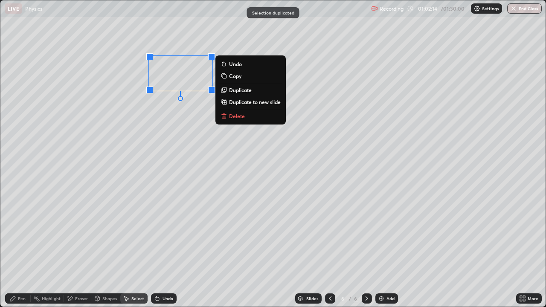
click at [140, 168] on div "0 ° Undo Copy Duplicate Duplicate to new slide Delete" at bounding box center [272, 153] width 545 height 306
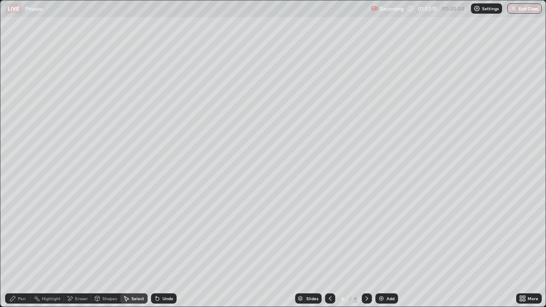
click at [11, 253] on icon at bounding box center [12, 298] width 5 height 5
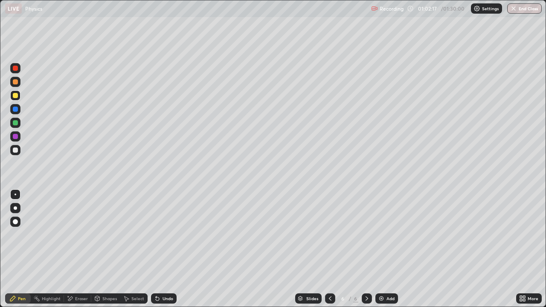
click at [80, 253] on div "Eraser" at bounding box center [81, 299] width 13 height 4
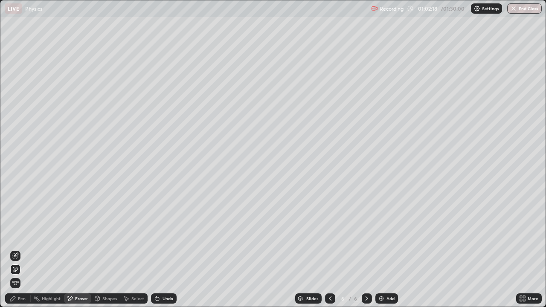
click at [14, 253] on icon at bounding box center [15, 256] width 7 height 7
click at [15, 253] on icon at bounding box center [12, 298] width 7 height 7
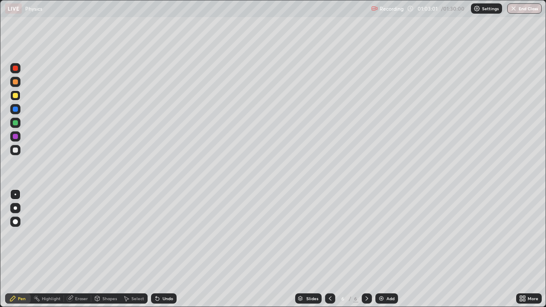
click at [106, 253] on div "Shapes" at bounding box center [109, 299] width 15 height 4
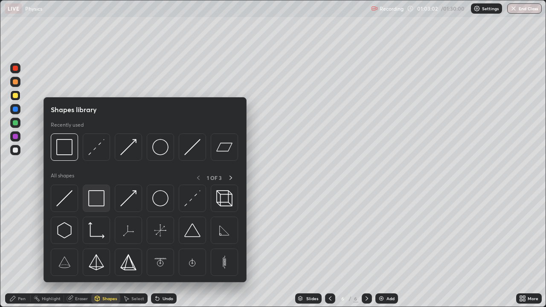
click at [98, 198] on img at bounding box center [96, 198] width 16 height 16
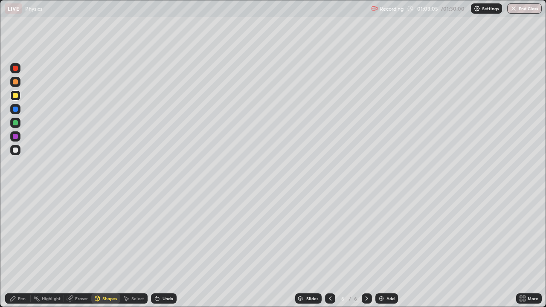
click at [131, 253] on div "Select" at bounding box center [137, 299] width 13 height 4
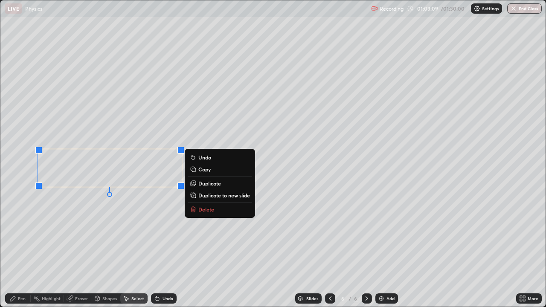
click at [115, 248] on div "0 ° Undo Copy Duplicate Duplicate to new slide Delete" at bounding box center [272, 153] width 545 height 306
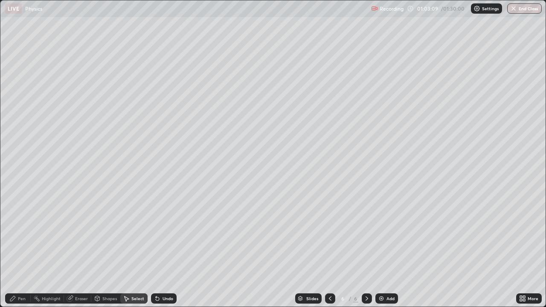
click at [11, 253] on icon at bounding box center [12, 298] width 5 height 5
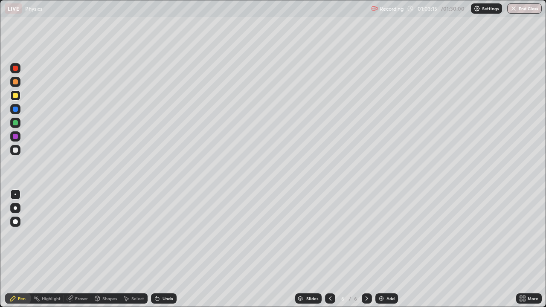
click at [13, 152] on div at bounding box center [15, 150] width 5 height 5
click at [161, 253] on div "Undo" at bounding box center [164, 299] width 26 height 10
click at [164, 253] on div "Undo" at bounding box center [168, 299] width 11 height 4
click at [165, 253] on div "Undo" at bounding box center [168, 299] width 11 height 4
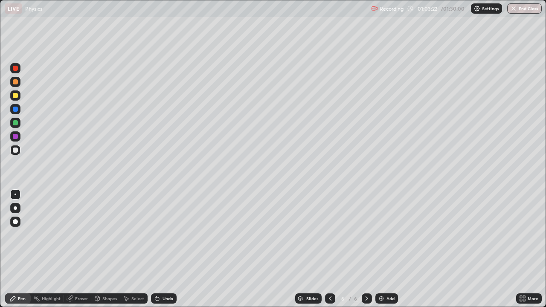
click at [165, 253] on div "Undo" at bounding box center [168, 299] width 11 height 4
click at [164, 253] on div "Undo" at bounding box center [168, 299] width 11 height 4
click at [163, 253] on div "Undo" at bounding box center [168, 299] width 11 height 4
click at [161, 253] on div "Undo" at bounding box center [164, 299] width 26 height 10
click at [163, 253] on div "Undo" at bounding box center [168, 299] width 11 height 4
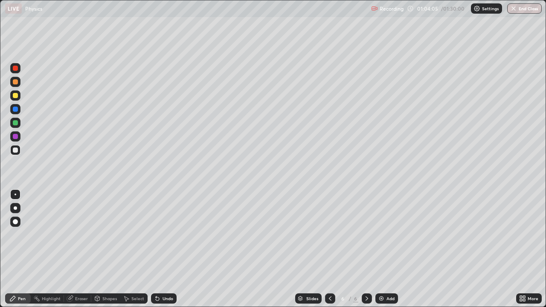
click at [97, 253] on icon at bounding box center [97, 299] width 0 height 3
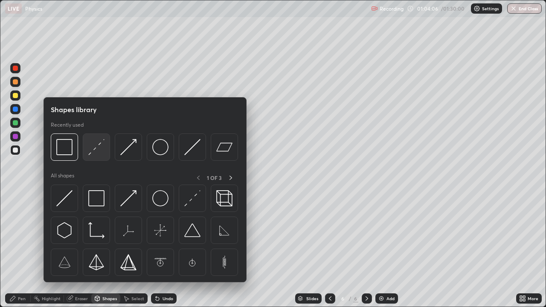
click at [97, 153] on img at bounding box center [96, 147] width 16 height 16
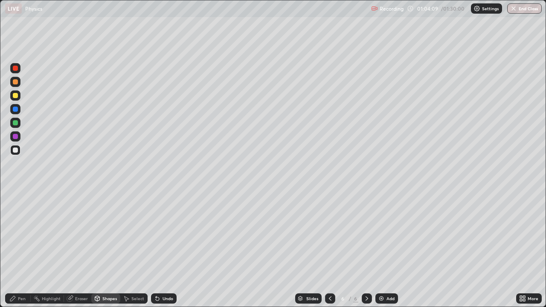
click at [14, 253] on icon at bounding box center [12, 298] width 7 height 7
click at [10, 196] on div at bounding box center [15, 195] width 10 height 10
click at [12, 150] on div at bounding box center [15, 150] width 10 height 10
click at [14, 221] on div at bounding box center [15, 221] width 5 height 5
click at [102, 253] on div "Shapes" at bounding box center [109, 299] width 15 height 4
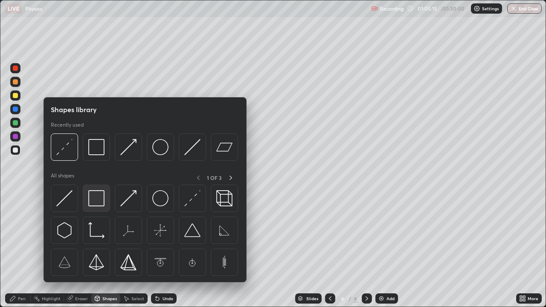
click at [98, 200] on img at bounding box center [96, 198] width 16 height 16
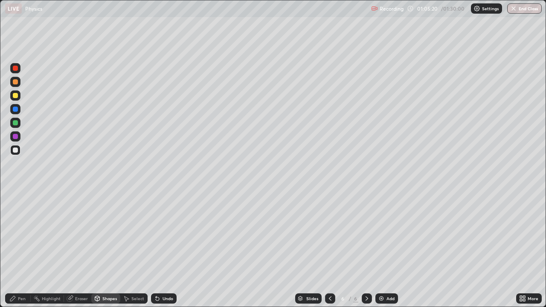
click at [329, 253] on icon at bounding box center [330, 298] width 7 height 7
click at [14, 253] on icon at bounding box center [12, 298] width 5 height 5
click at [13, 123] on div at bounding box center [15, 122] width 5 height 5
click at [168, 253] on div "Undo" at bounding box center [164, 299] width 26 height 10
click at [158, 253] on icon at bounding box center [157, 299] width 3 height 3
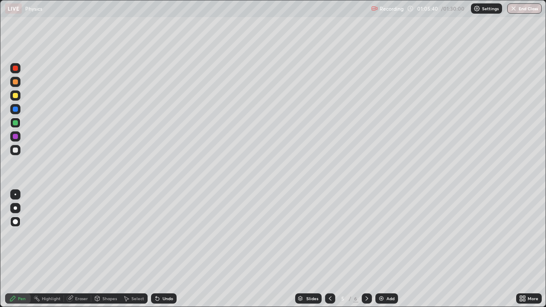
click at [157, 253] on icon at bounding box center [157, 298] width 7 height 7
click at [156, 253] on icon at bounding box center [157, 298] width 7 height 7
click at [157, 253] on icon at bounding box center [157, 299] width 3 height 3
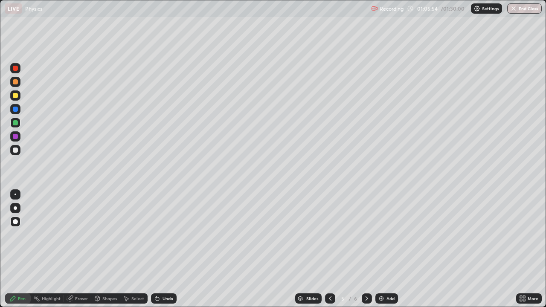
click at [16, 207] on div at bounding box center [15, 208] width 3 height 3
click at [366, 253] on icon at bounding box center [367, 298] width 7 height 7
click at [325, 253] on div at bounding box center [330, 299] width 10 height 10
click at [366, 253] on icon at bounding box center [367, 298] width 7 height 7
click at [132, 253] on div "Select" at bounding box center [137, 299] width 13 height 4
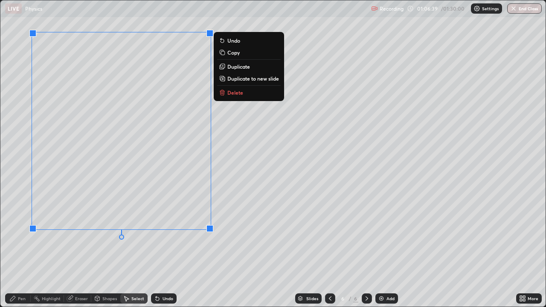
click at [76, 253] on div "0 ° Undo Copy Duplicate Duplicate to new slide Delete" at bounding box center [272, 153] width 545 height 306
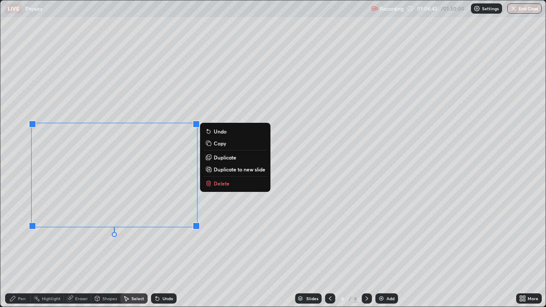
click at [98, 253] on div "0 ° Undo Copy Duplicate Duplicate to new slide Delete" at bounding box center [272, 153] width 545 height 306
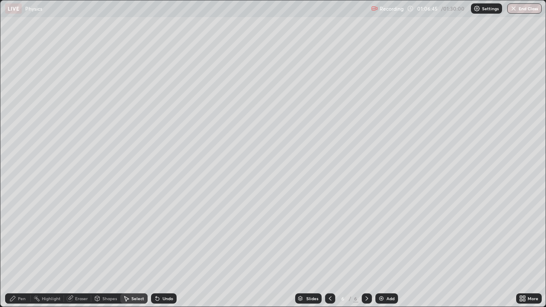
click at [13, 253] on icon at bounding box center [12, 298] width 5 height 5
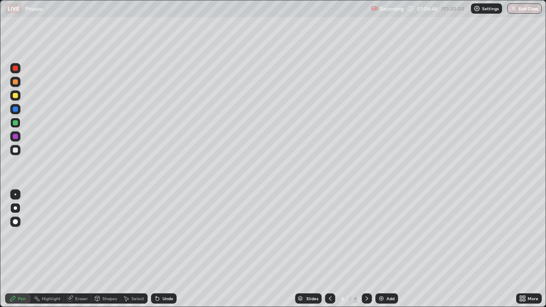
click at [15, 195] on div at bounding box center [16, 195] width 2 height 2
click at [104, 253] on div "Shapes" at bounding box center [109, 299] width 15 height 4
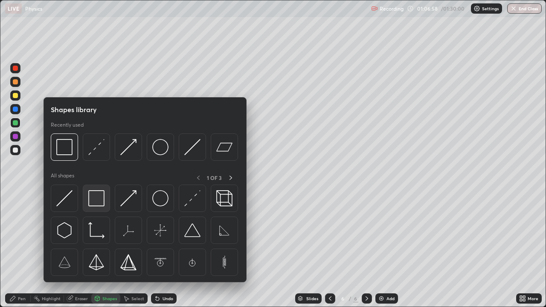
click at [95, 202] on img at bounding box center [96, 198] width 16 height 16
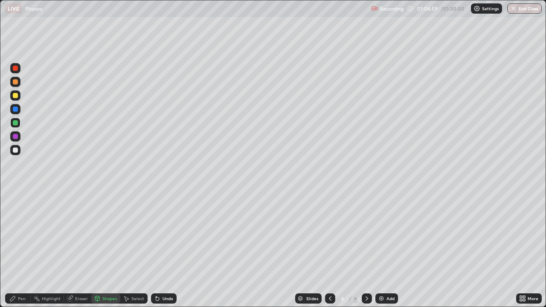
click at [15, 152] on div at bounding box center [15, 150] width 5 height 5
click at [18, 253] on div "Pen" at bounding box center [18, 299] width 26 height 10
click at [14, 221] on div at bounding box center [15, 221] width 5 height 5
click at [133, 253] on div "Select" at bounding box center [137, 299] width 13 height 4
click at [104, 253] on div "Shapes" at bounding box center [105, 299] width 29 height 10
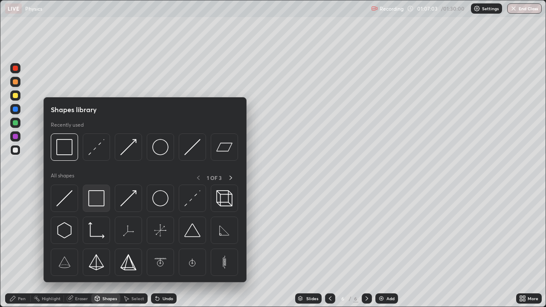
click at [93, 199] on img at bounding box center [96, 198] width 16 height 16
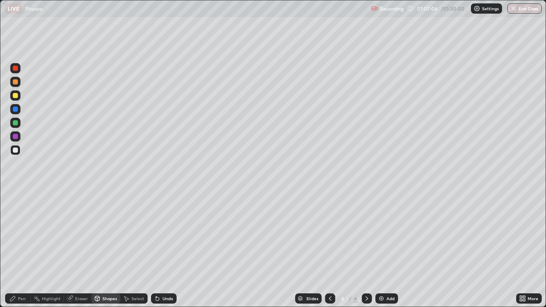
click at [15, 253] on div "Pen" at bounding box center [18, 299] width 26 height 10
click at [15, 195] on div at bounding box center [16, 195] width 2 height 2
click at [99, 253] on icon at bounding box center [97, 298] width 7 height 7
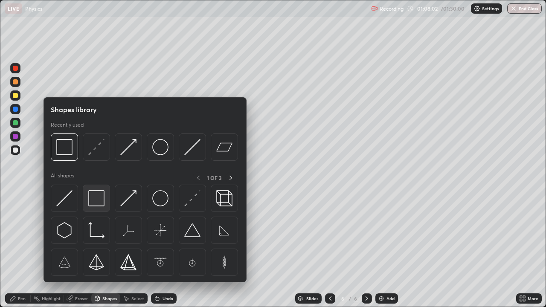
click at [96, 203] on img at bounding box center [96, 198] width 16 height 16
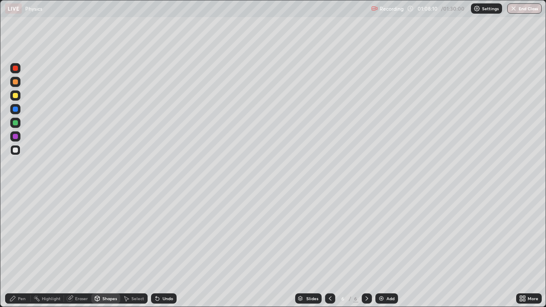
click at [162, 253] on div "Undo" at bounding box center [164, 299] width 26 height 10
click at [16, 253] on div "Pen" at bounding box center [18, 299] width 26 height 10
click at [15, 195] on div at bounding box center [16, 195] width 2 height 2
click at [136, 253] on div "Select" at bounding box center [133, 299] width 27 height 10
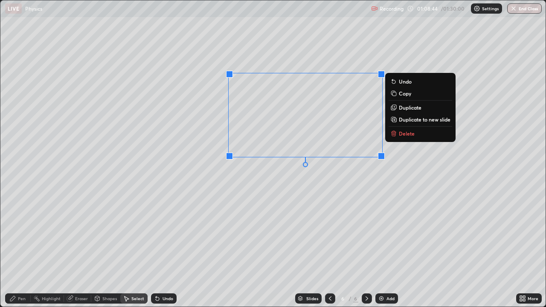
click at [18, 253] on div "Pen" at bounding box center [18, 299] width 26 height 10
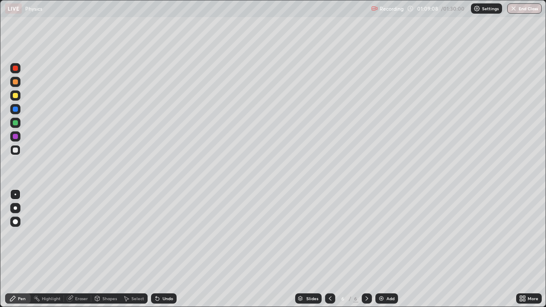
click at [134, 253] on div "Select" at bounding box center [133, 299] width 27 height 10
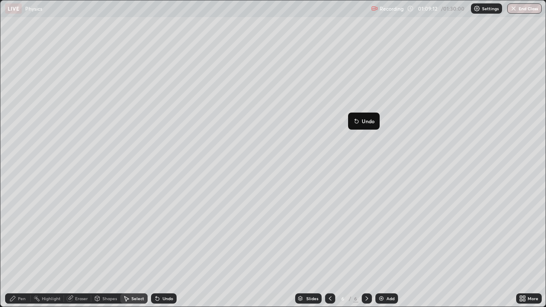
click at [334, 143] on div "0 ° Undo Copy Duplicate Duplicate to new slide Delete" at bounding box center [272, 153] width 545 height 306
click at [367, 111] on div "0 ° Undo Copy Duplicate Duplicate to new slide Delete" at bounding box center [272, 153] width 545 height 306
click at [335, 198] on div "0 ° Undo Copy Duplicate Duplicate to new slide Delete" at bounding box center [272, 153] width 545 height 306
click at [108, 253] on div "Shapes" at bounding box center [109, 299] width 15 height 4
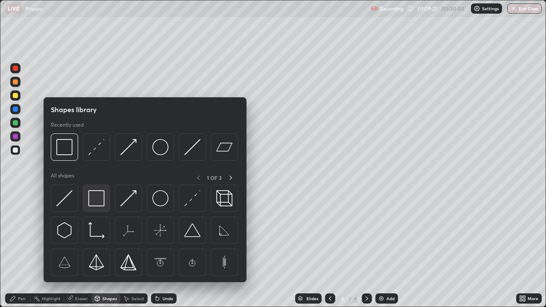
click at [102, 199] on img at bounding box center [96, 198] width 16 height 16
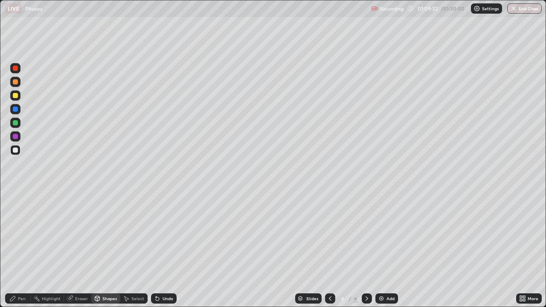
click at [23, 253] on div "Pen" at bounding box center [18, 299] width 26 height 10
click at [15, 151] on div at bounding box center [15, 150] width 5 height 5
click at [130, 253] on div "Select" at bounding box center [133, 299] width 27 height 10
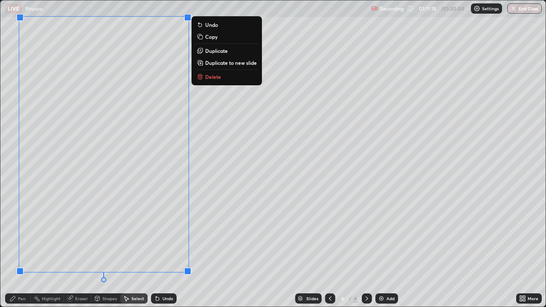
click at [18, 253] on div "Pen" at bounding box center [18, 299] width 26 height 10
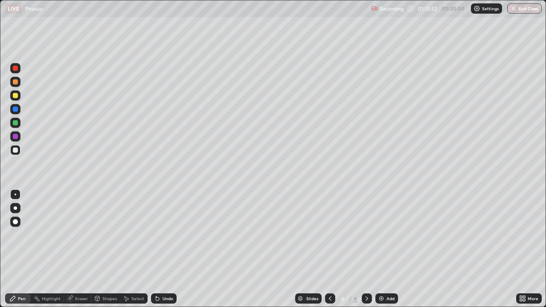
click at [19, 253] on div "Pen" at bounding box center [18, 299] width 26 height 10
click at [97, 253] on icon at bounding box center [97, 299] width 0 height 3
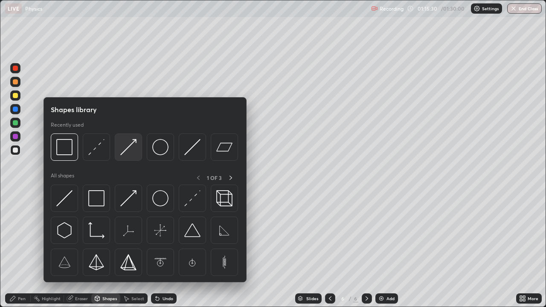
click at [125, 152] on img at bounding box center [128, 147] width 16 height 16
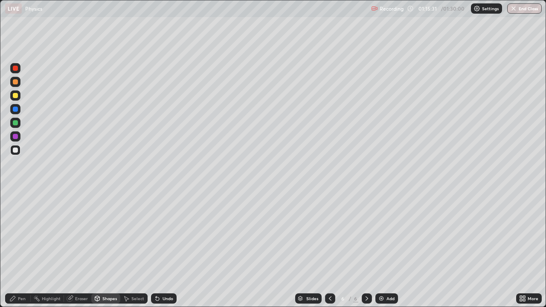
click at [13, 96] on div at bounding box center [15, 95] width 5 height 5
click at [15, 253] on icon at bounding box center [12, 298] width 7 height 7
click at [104, 253] on div "Shapes" at bounding box center [105, 299] width 29 height 10
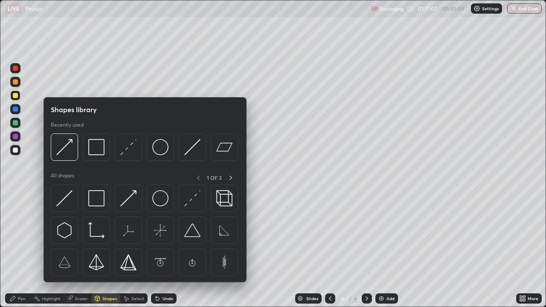
click at [22, 253] on div "Pen" at bounding box center [22, 299] width 8 height 4
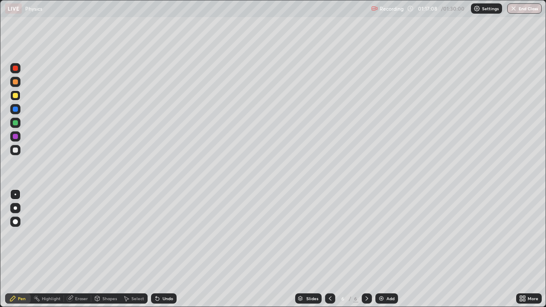
click at [104, 253] on div "Shapes" at bounding box center [109, 299] width 15 height 4
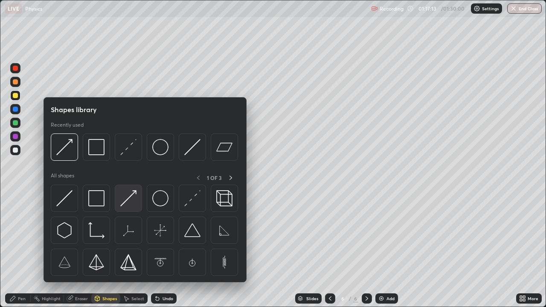
click at [128, 202] on img at bounding box center [128, 198] width 16 height 16
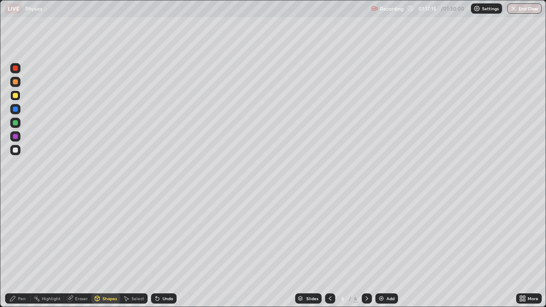
click at [17, 123] on div at bounding box center [15, 122] width 5 height 5
click at [21, 253] on div "Pen" at bounding box center [18, 299] width 26 height 10
click at [15, 195] on div at bounding box center [16, 195] width 2 height 2
click at [15, 82] on div at bounding box center [15, 81] width 5 height 5
click at [156, 253] on icon at bounding box center [157, 299] width 3 height 3
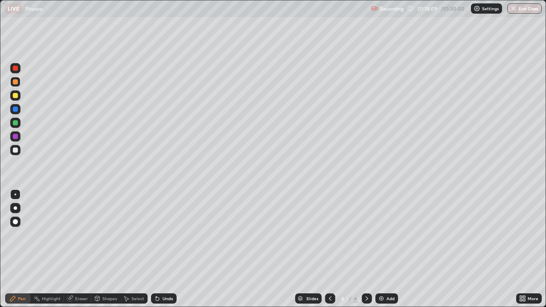
click at [105, 253] on div "Shapes" at bounding box center [109, 299] width 15 height 4
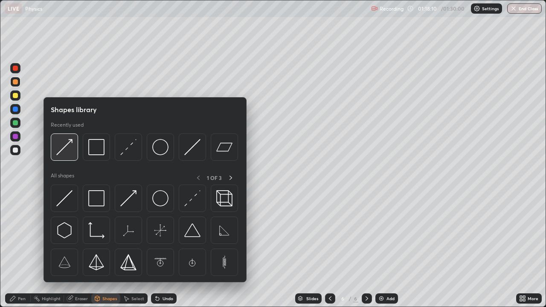
click at [71, 153] on img at bounding box center [64, 147] width 16 height 16
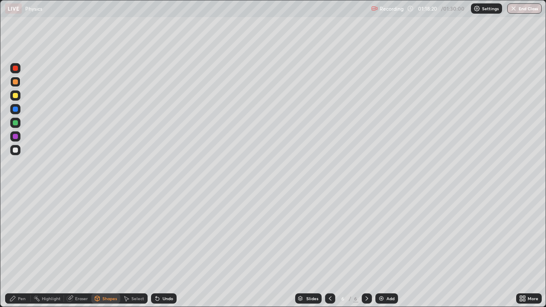
click at [162, 253] on div "Undo" at bounding box center [164, 299] width 26 height 10
click at [23, 253] on div "Pen" at bounding box center [22, 299] width 8 height 4
click at [12, 206] on div at bounding box center [15, 208] width 10 height 10
click at [166, 253] on div "Undo" at bounding box center [168, 299] width 11 height 4
click at [15, 195] on div at bounding box center [16, 195] width 2 height 2
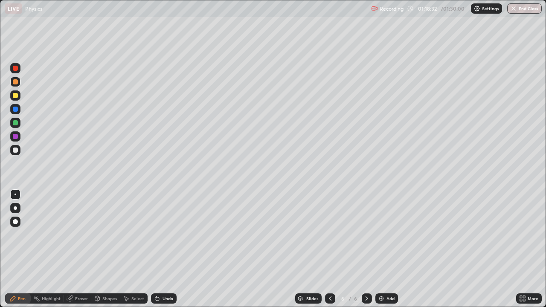
click at [166, 253] on div "Undo" at bounding box center [164, 299] width 26 height 10
click at [158, 253] on icon at bounding box center [157, 298] width 7 height 7
click at [80, 253] on div "Eraser" at bounding box center [81, 299] width 13 height 4
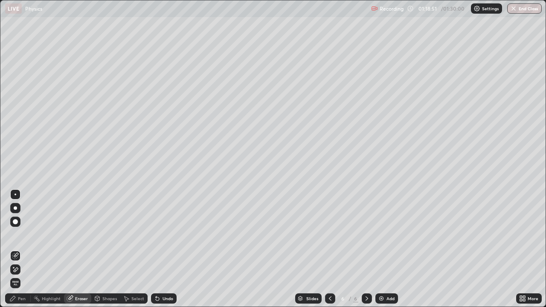
click at [14, 253] on icon at bounding box center [13, 267] width 1 height 1
click at [18, 253] on div "Pen" at bounding box center [18, 299] width 26 height 10
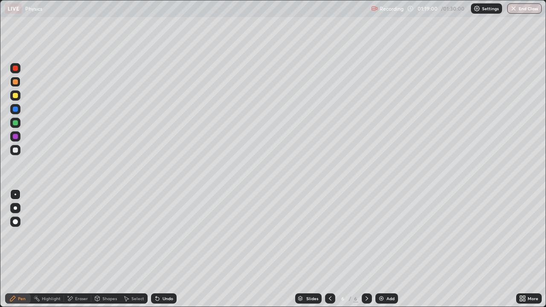
click at [101, 253] on div "Shapes" at bounding box center [105, 299] width 29 height 10
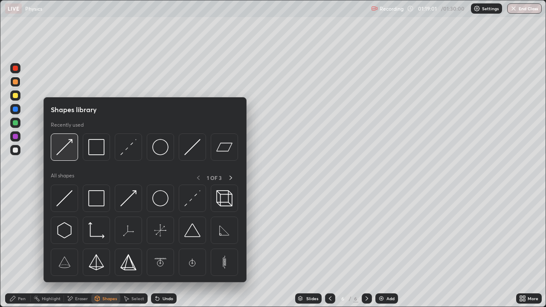
click at [71, 151] on img at bounding box center [64, 147] width 16 height 16
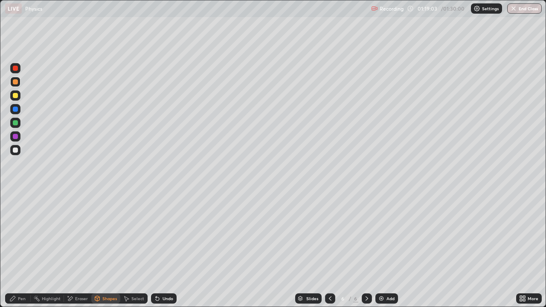
click at [15, 71] on div at bounding box center [15, 68] width 10 height 10
click at [15, 253] on icon at bounding box center [12, 298] width 7 height 7
click at [15, 195] on div at bounding box center [16, 195] width 2 height 2
click at [14, 152] on div at bounding box center [15, 150] width 5 height 5
click at [17, 69] on div at bounding box center [15, 68] width 5 height 5
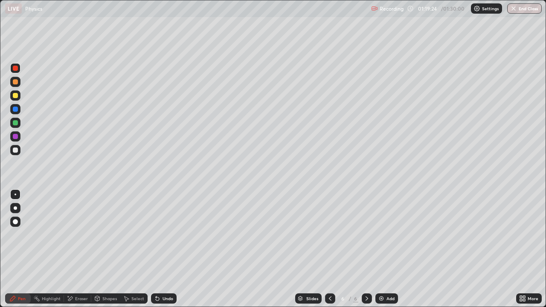
click at [102, 253] on div "Shapes" at bounding box center [109, 299] width 15 height 4
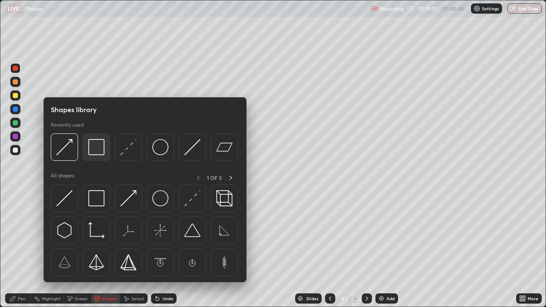
click at [96, 152] on img at bounding box center [96, 147] width 16 height 16
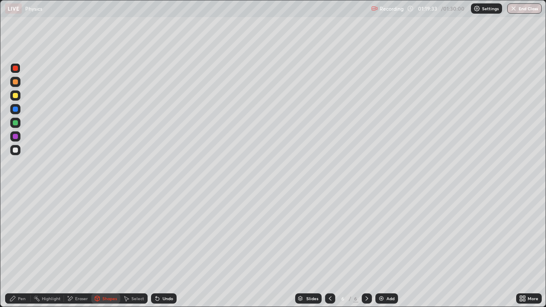
click at [13, 152] on div at bounding box center [15, 150] width 5 height 5
click at [21, 253] on div "Pen" at bounding box center [22, 299] width 8 height 4
click at [15, 96] on div at bounding box center [15, 95] width 5 height 5
click at [99, 253] on icon at bounding box center [97, 298] width 5 height 5
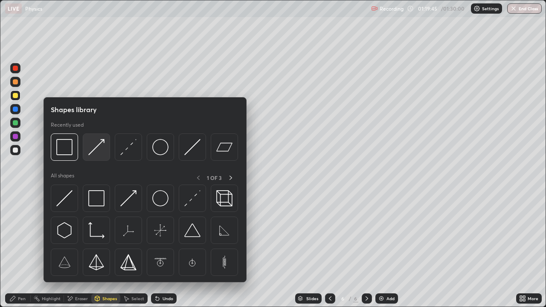
click at [96, 156] on div at bounding box center [96, 147] width 27 height 27
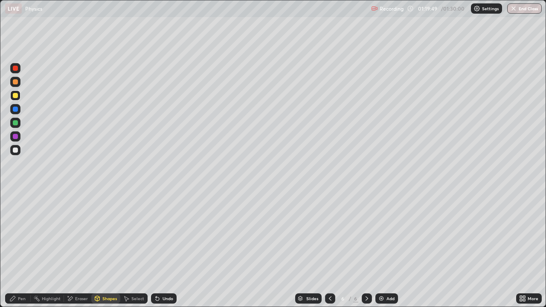
click at [15, 123] on div at bounding box center [15, 122] width 5 height 5
click at [15, 85] on div at bounding box center [15, 82] width 10 height 10
click at [17, 68] on div at bounding box center [15, 68] width 5 height 5
click at [15, 137] on div at bounding box center [15, 136] width 5 height 5
click at [163, 253] on div "Undo" at bounding box center [168, 299] width 11 height 4
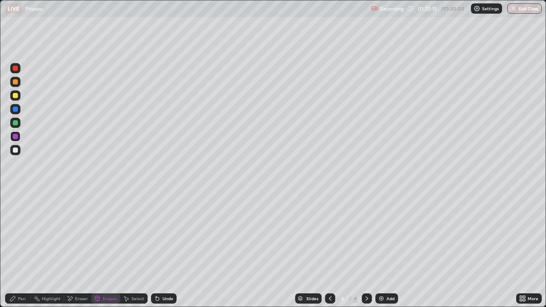
click at [12, 253] on icon at bounding box center [12, 298] width 5 height 5
click at [15, 195] on div at bounding box center [16, 195] width 2 height 2
click at [16, 194] on div at bounding box center [16, 195] width 2 height 2
click at [12, 150] on div at bounding box center [15, 150] width 10 height 10
click at [391, 253] on div "Add" at bounding box center [391, 299] width 8 height 4
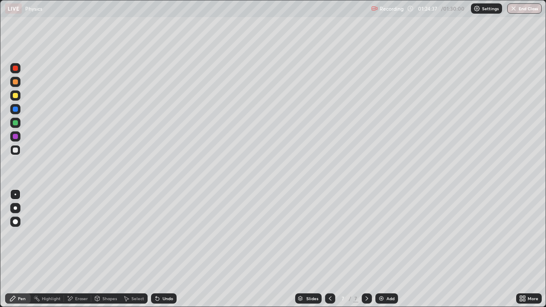
click at [15, 154] on div at bounding box center [15, 150] width 10 height 10
click at [132, 253] on div "Select" at bounding box center [137, 299] width 13 height 4
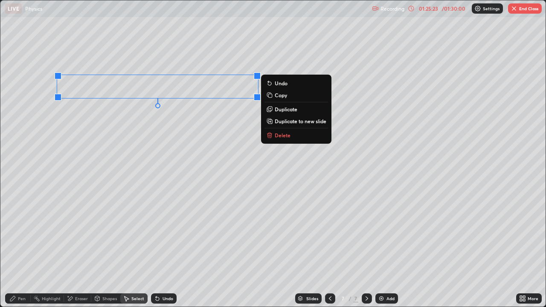
click at [281, 111] on p "Duplicate" at bounding box center [286, 109] width 23 height 7
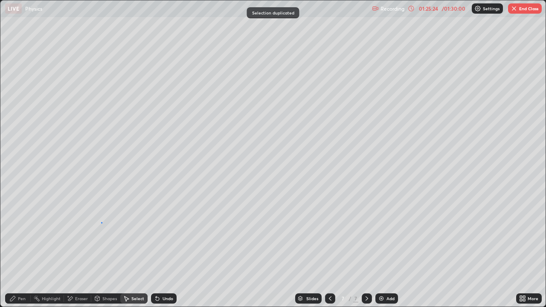
click at [102, 223] on div "0 ° Undo Copy Duplicate Duplicate to new slide Delete" at bounding box center [272, 153] width 545 height 306
click at [76, 253] on div "Eraser" at bounding box center [77, 299] width 27 height 10
click at [18, 253] on div "Pen" at bounding box center [22, 299] width 8 height 4
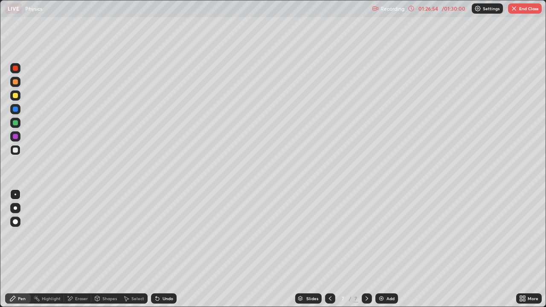
click at [16, 253] on icon at bounding box center [12, 298] width 7 height 7
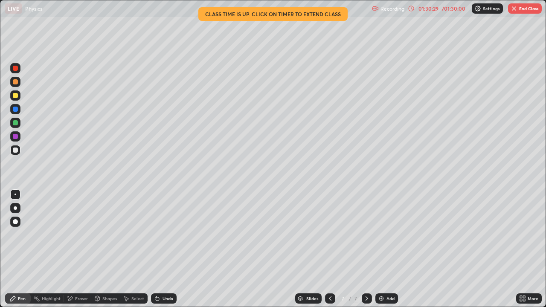
click at [15, 151] on div at bounding box center [15, 150] width 5 height 5
click at [79, 253] on div "Eraser" at bounding box center [81, 299] width 13 height 4
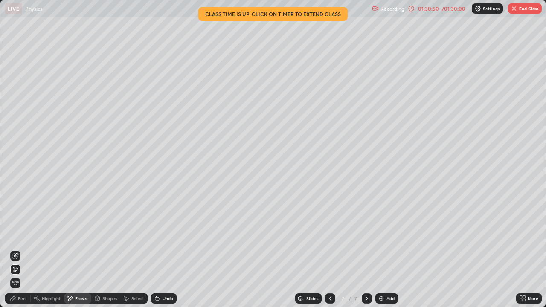
click at [106, 253] on div "Shapes" at bounding box center [109, 299] width 15 height 4
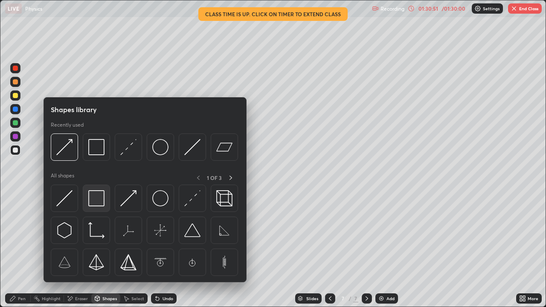
click at [99, 201] on img at bounding box center [96, 198] width 16 height 16
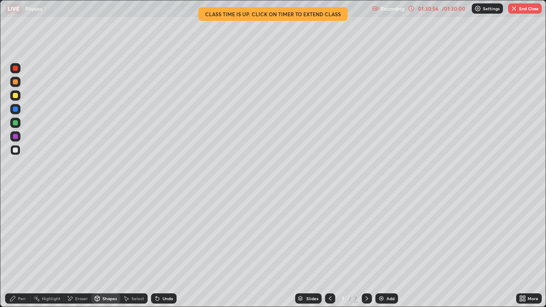
click at [166, 253] on div "Undo" at bounding box center [164, 299] width 26 height 10
click at [18, 253] on div "Pen" at bounding box center [18, 299] width 26 height 10
click at [79, 253] on div "Eraser" at bounding box center [81, 299] width 13 height 4
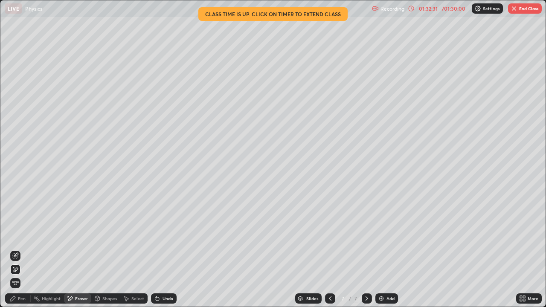
click at [18, 253] on div "Pen" at bounding box center [22, 299] width 8 height 4
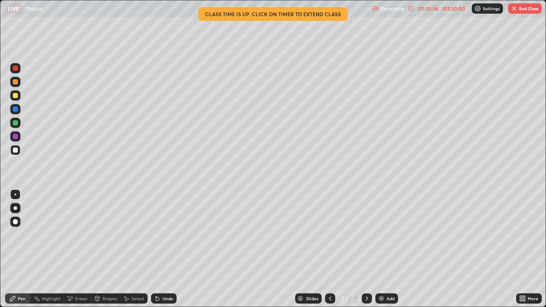
click at [526, 10] on button "End Class" at bounding box center [525, 8] width 34 height 10
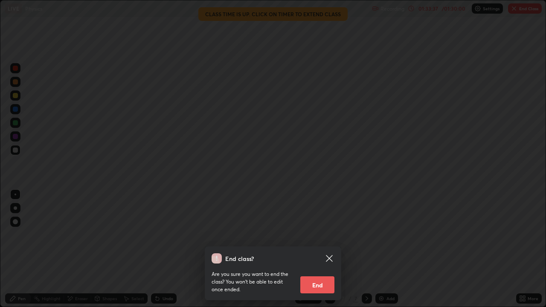
click at [321, 253] on button "End" at bounding box center [317, 285] width 34 height 17
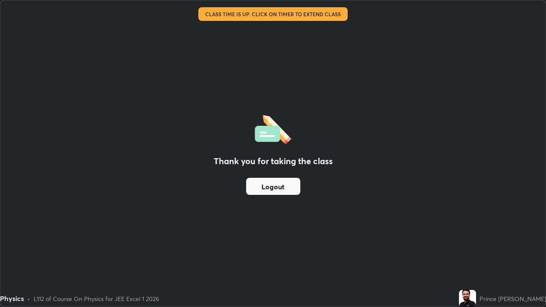
click at [266, 183] on button "Logout" at bounding box center [273, 186] width 54 height 17
